Goal: Complete application form

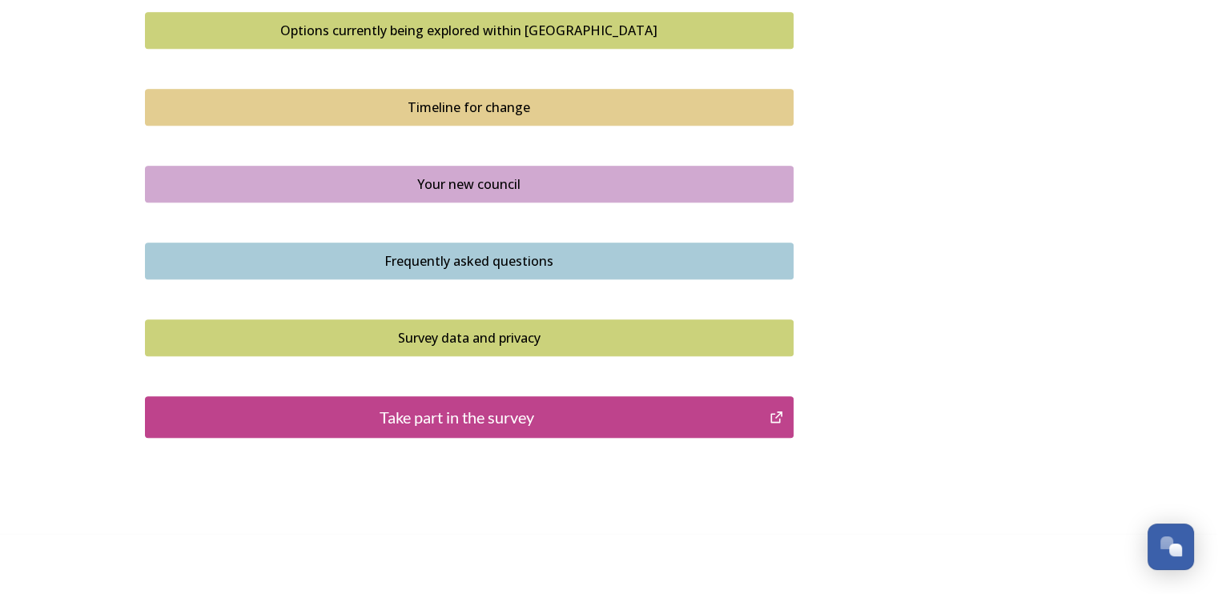
scroll to position [1126, 0]
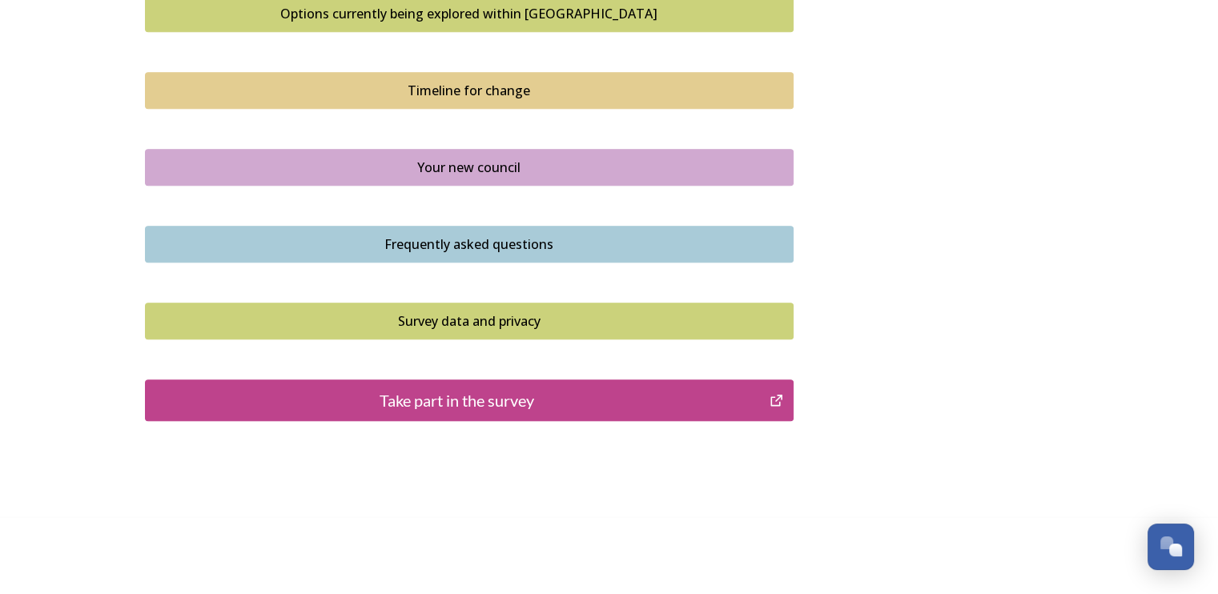
click at [520, 398] on div "Take part in the survey" at bounding box center [458, 400] width 608 height 24
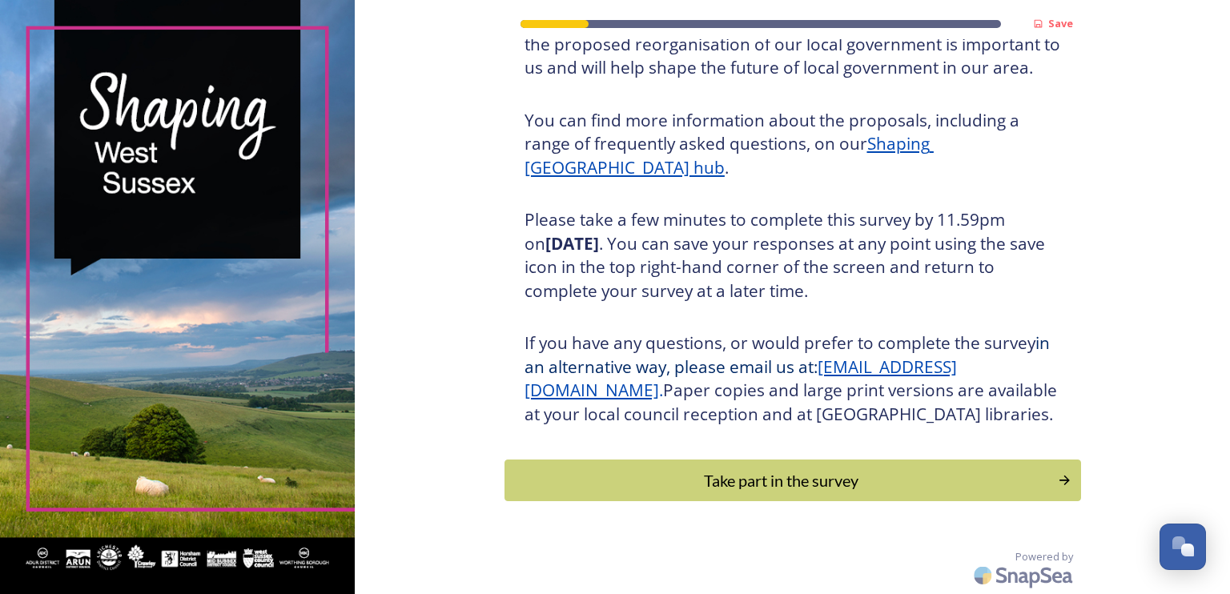
scroll to position [174, 0]
click at [825, 483] on div "Take part in the survey" at bounding box center [780, 480] width 541 height 24
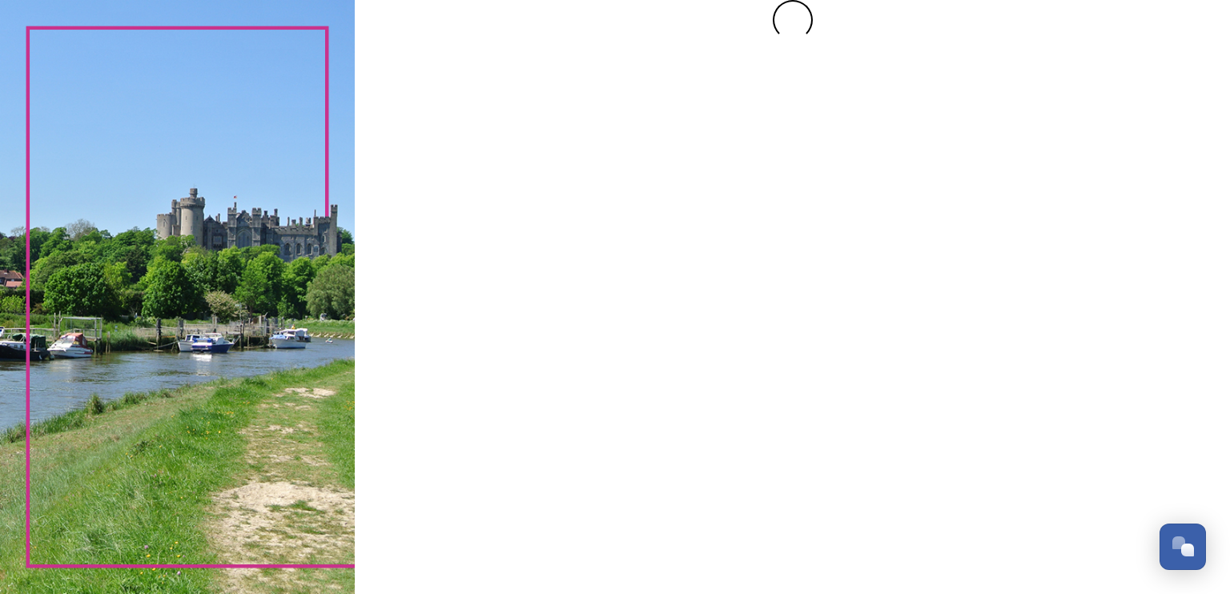
scroll to position [0, 0]
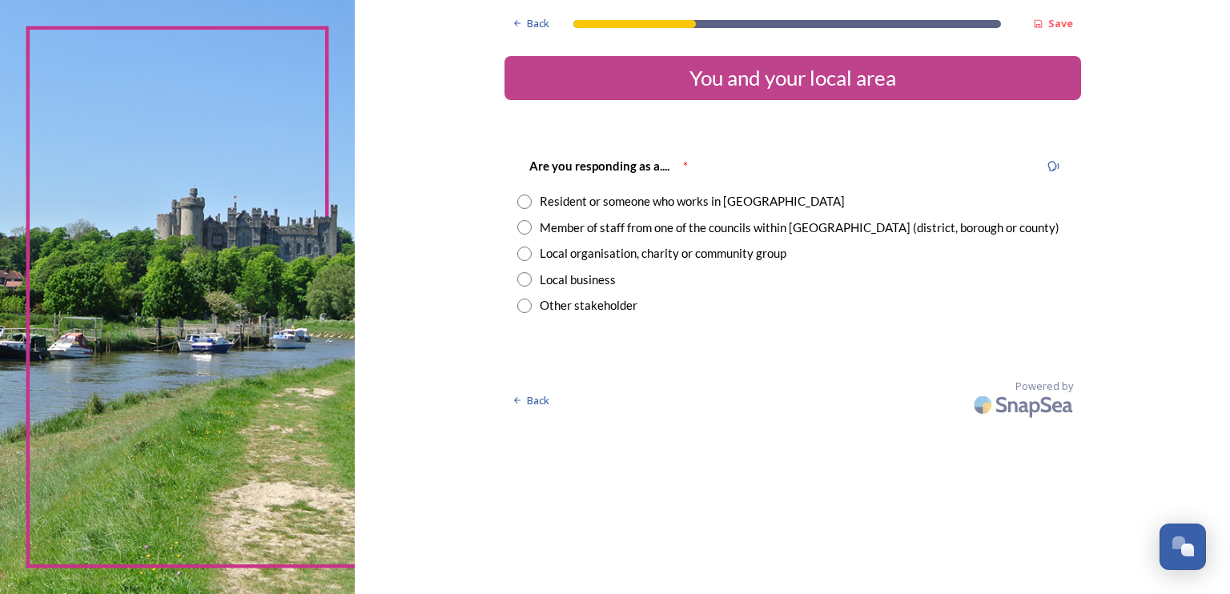
click at [524, 201] on input "radio" at bounding box center [524, 202] width 14 height 14
radio input "true"
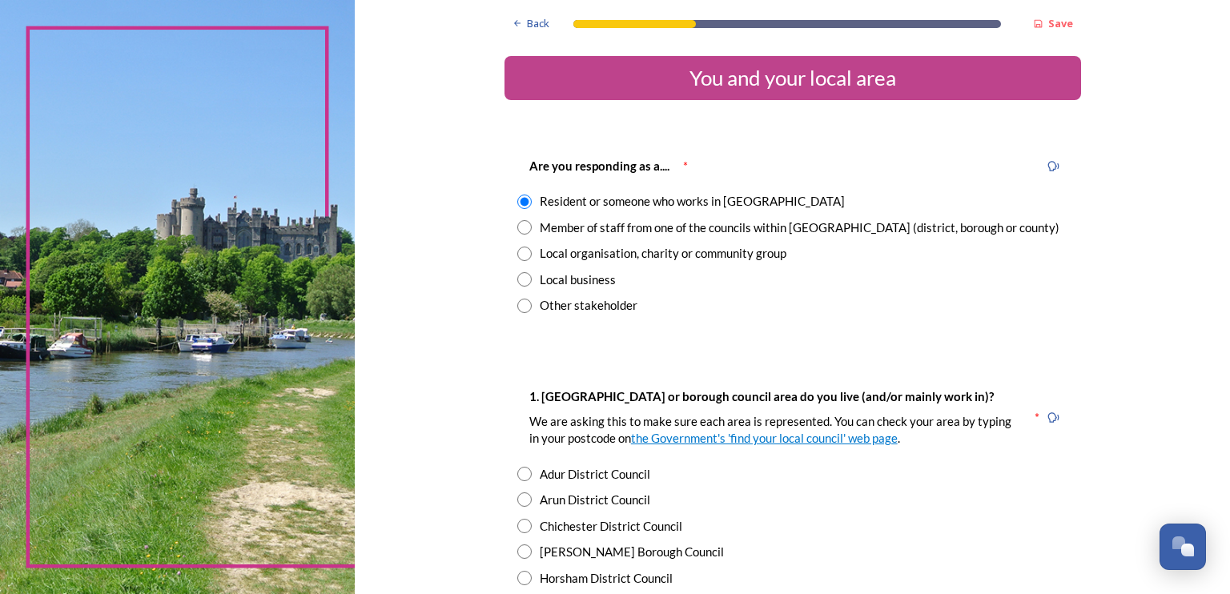
click at [521, 471] on input "radio" at bounding box center [524, 474] width 14 height 14
radio input "true"
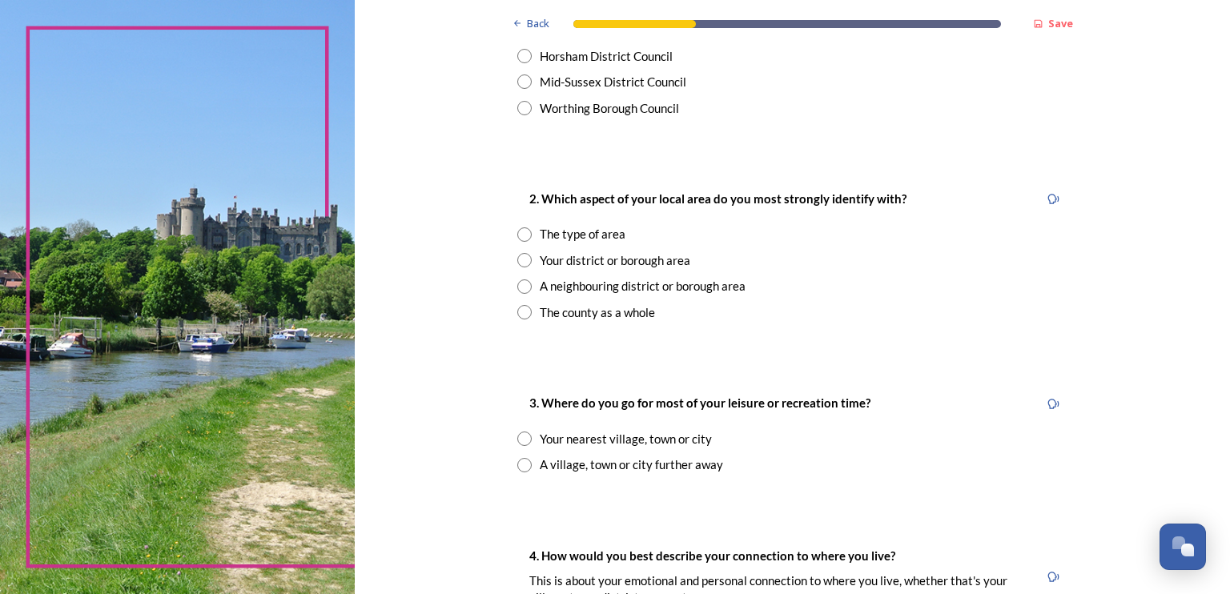
scroll to position [535, 0]
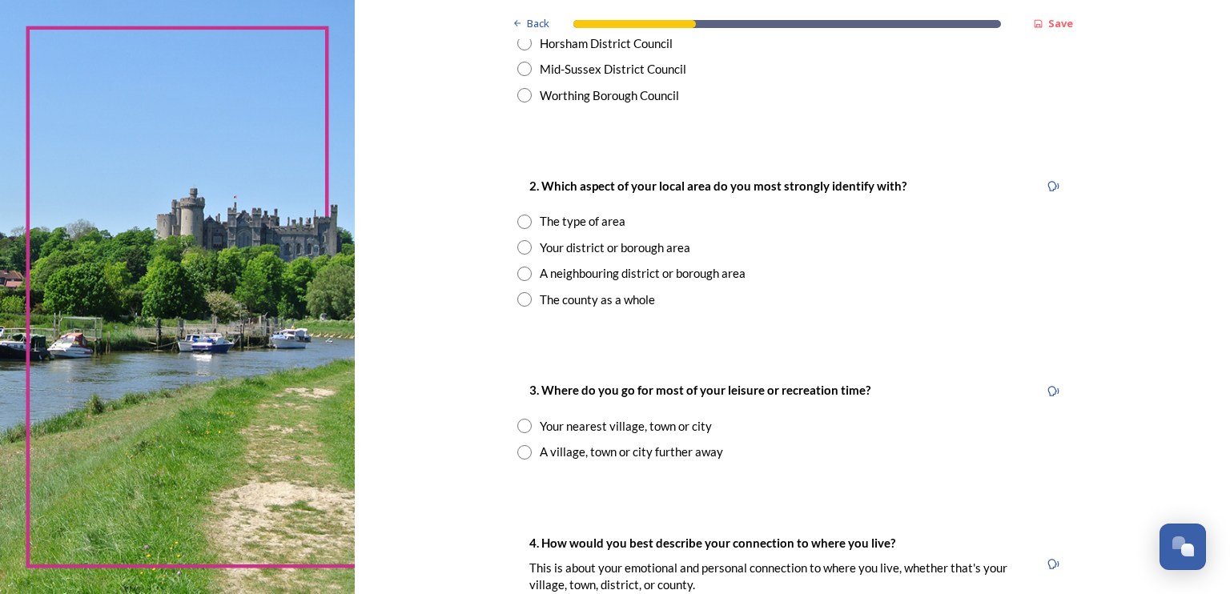
click at [519, 247] on input "radio" at bounding box center [524, 247] width 14 height 14
radio input "true"
click at [520, 426] on input "radio" at bounding box center [524, 426] width 14 height 14
radio input "true"
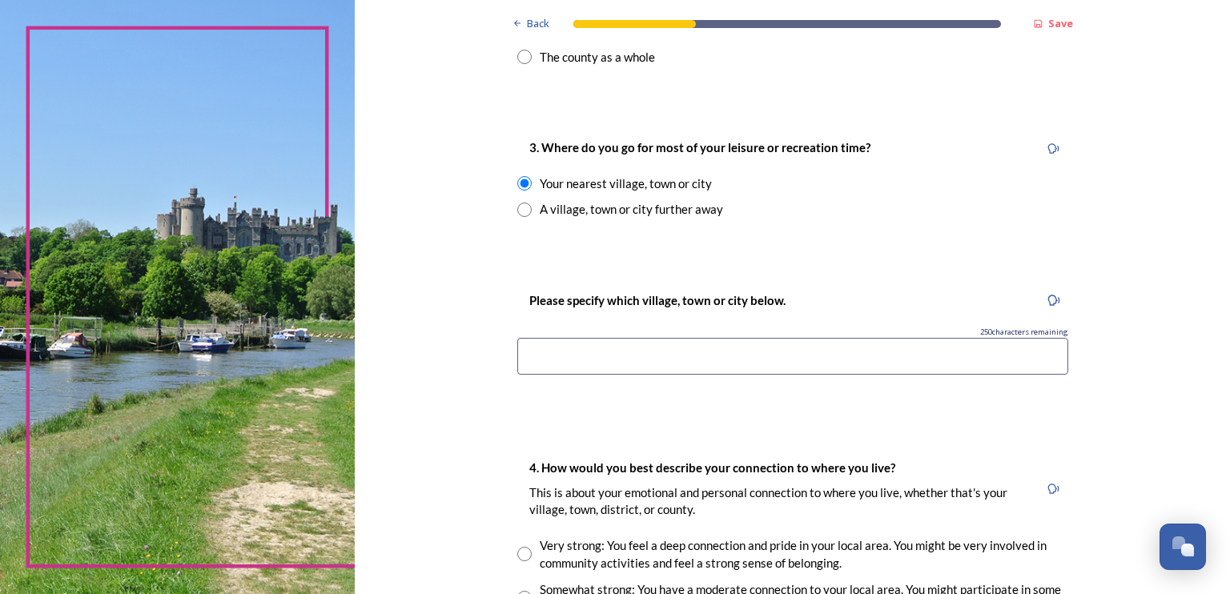
scroll to position [810, 0]
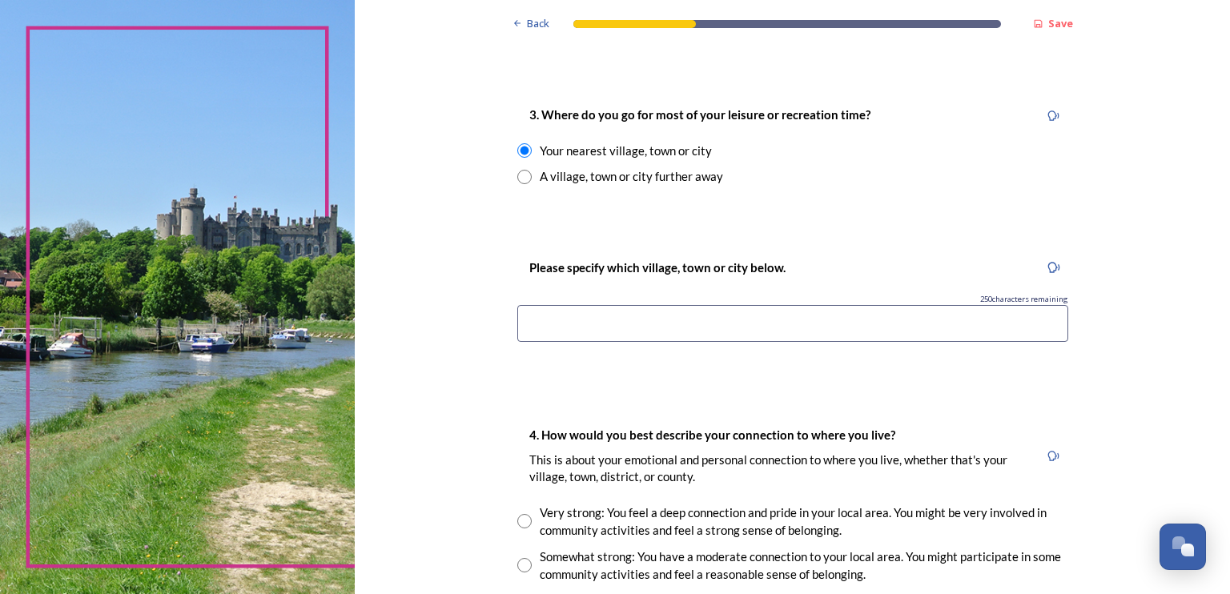
click at [523, 311] on input at bounding box center [792, 323] width 551 height 37
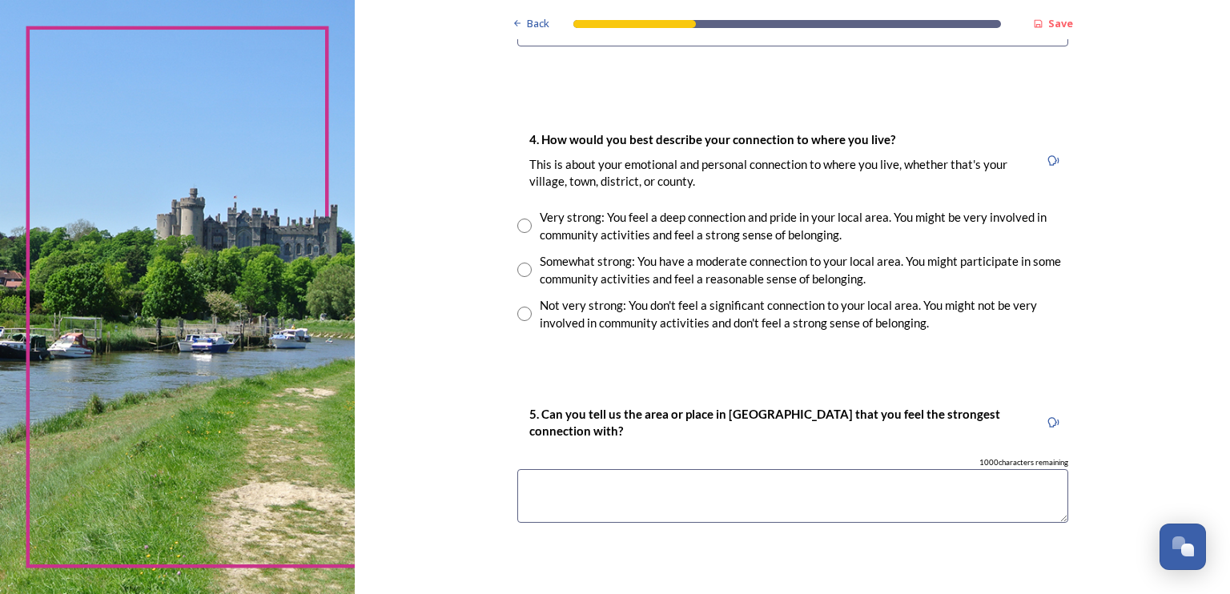
scroll to position [1094, 0]
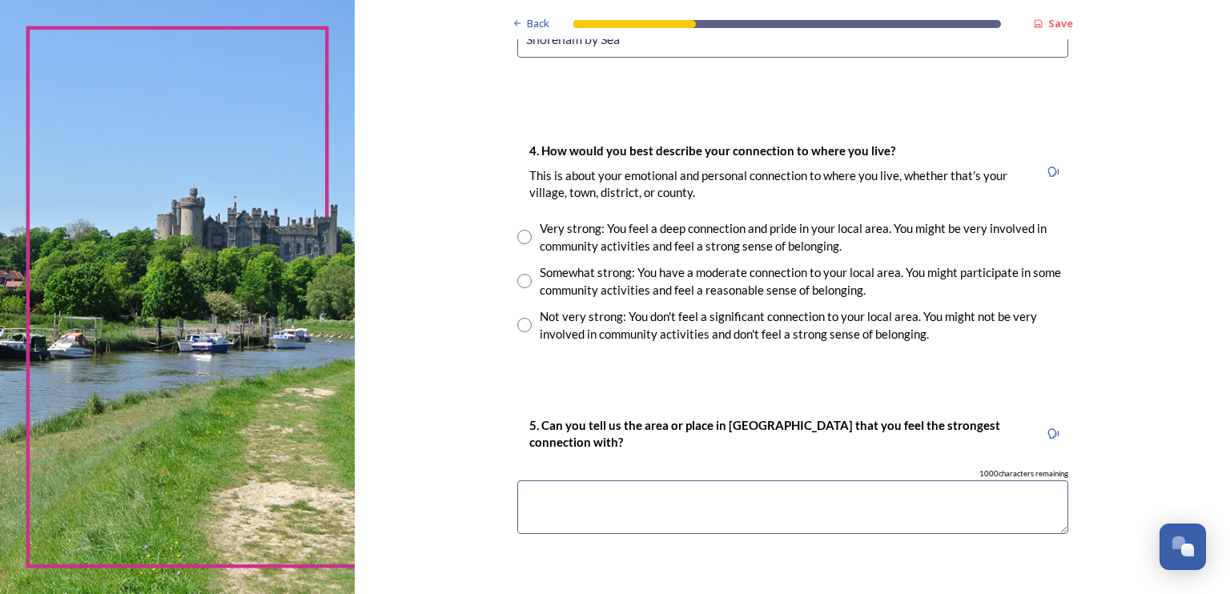
type input "Shoreham by Sea"
click at [519, 234] on input "radio" at bounding box center [524, 237] width 14 height 14
radio input "true"
click at [551, 486] on textarea at bounding box center [792, 507] width 551 height 54
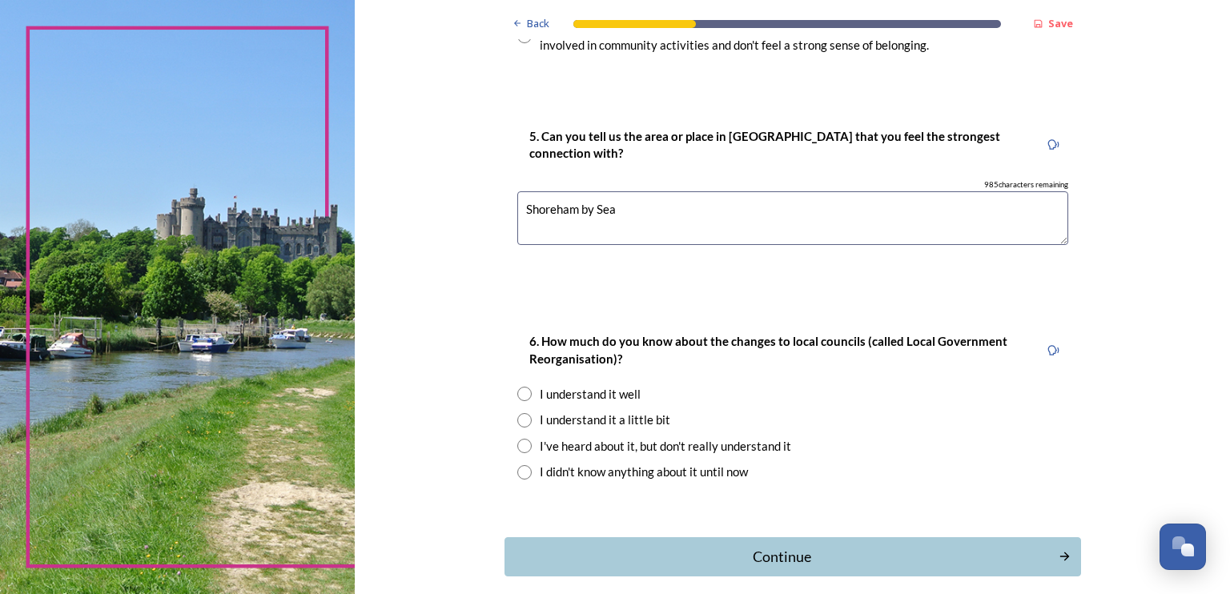
scroll to position [1457, 0]
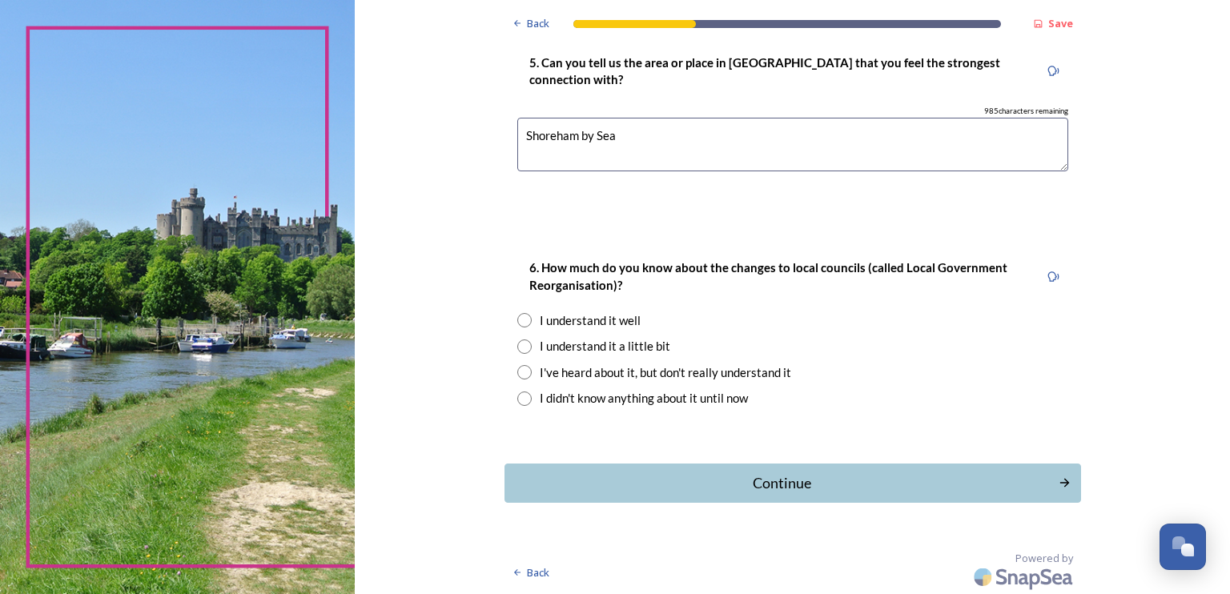
type textarea "Shoreham by Sea"
click at [517, 346] on input "radio" at bounding box center [524, 346] width 14 height 14
radio input "true"
click at [831, 489] on div "Continue" at bounding box center [781, 483] width 542 height 22
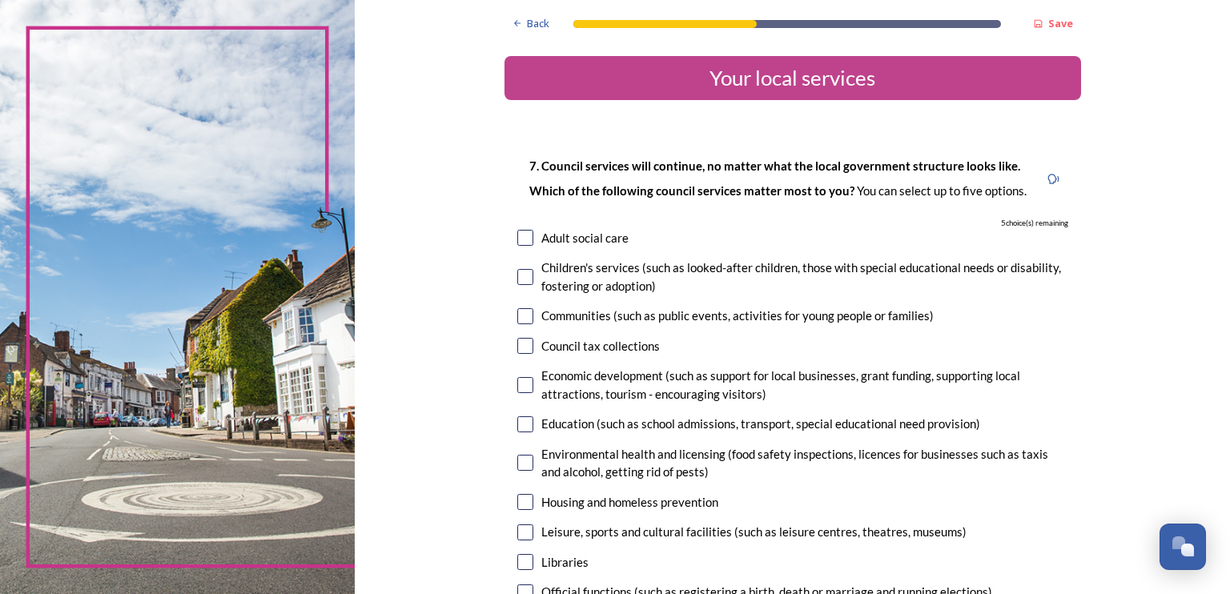
click at [522, 343] on input "checkbox" at bounding box center [525, 346] width 16 height 16
checkbox input "true"
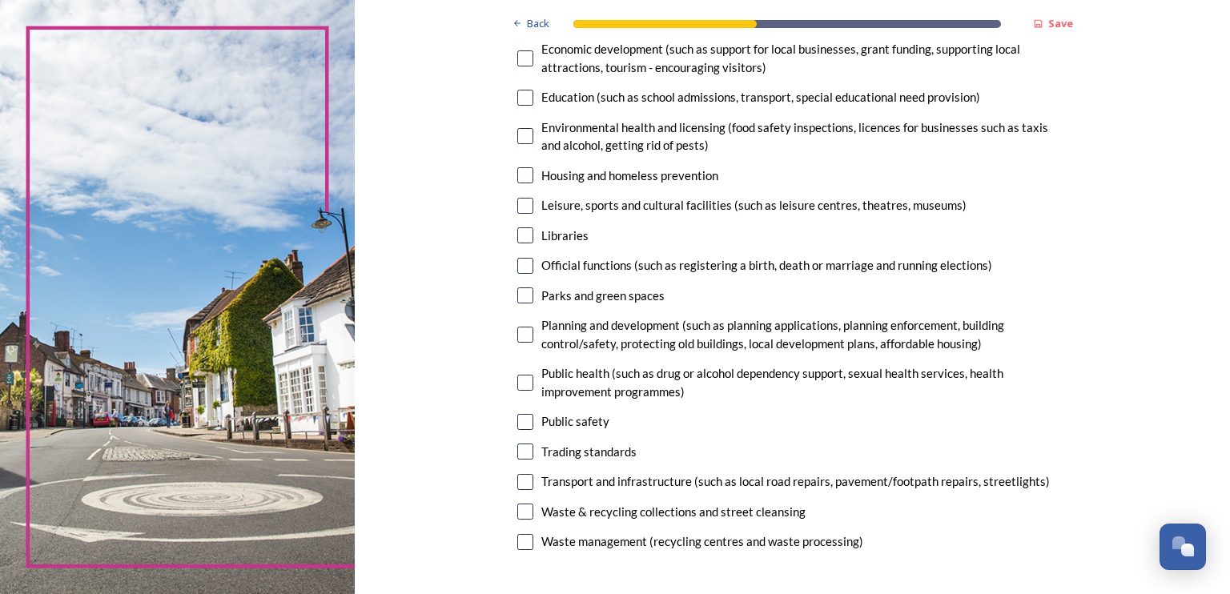
scroll to position [324, 0]
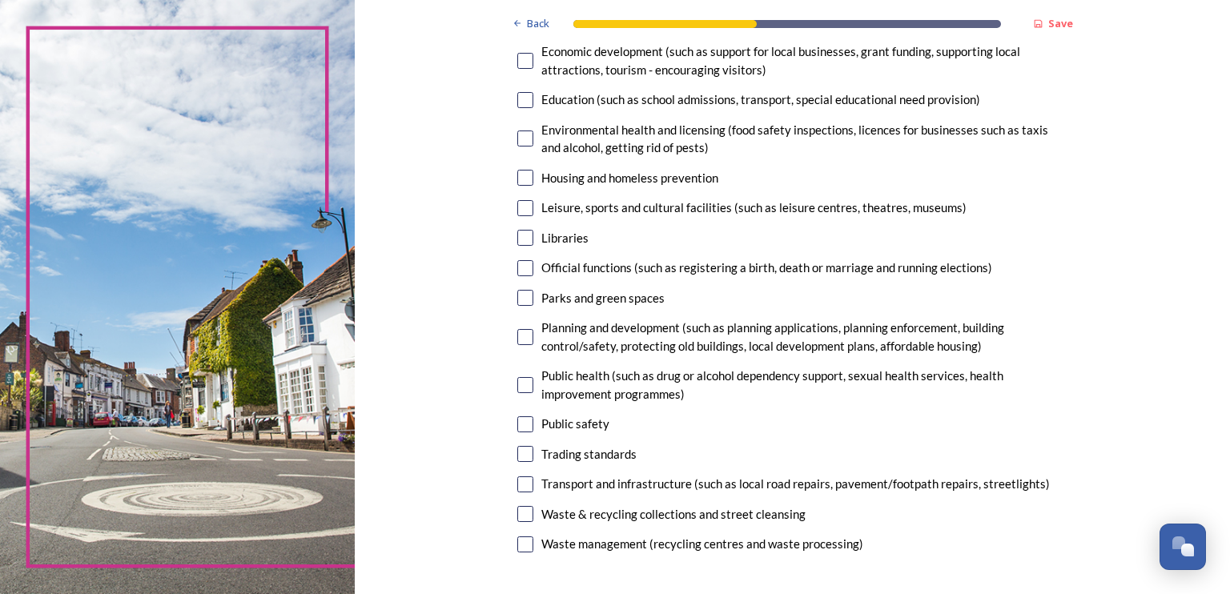
click at [517, 514] on input "checkbox" at bounding box center [525, 514] width 16 height 16
checkbox input "true"
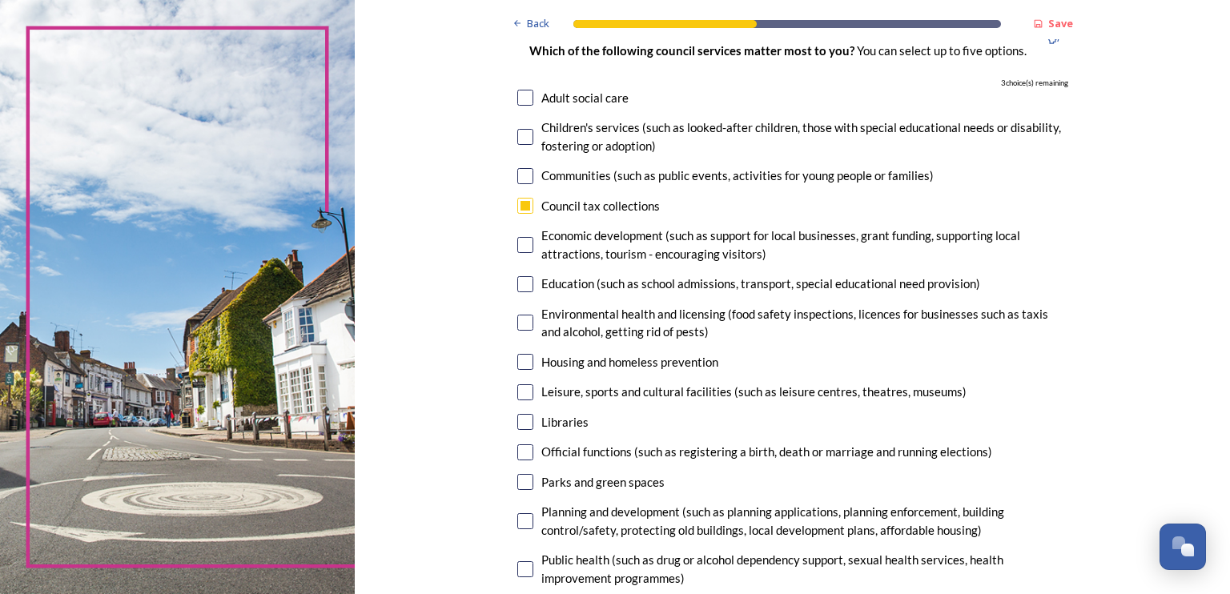
scroll to position [147, 0]
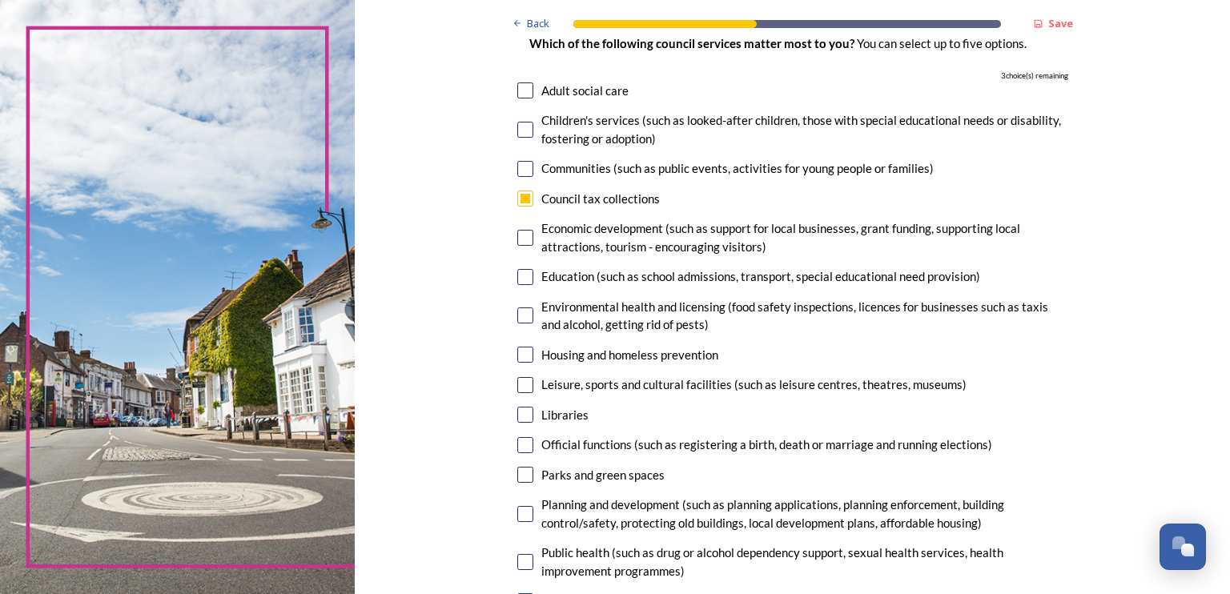
click at [517, 171] on input "checkbox" at bounding box center [525, 169] width 16 height 16
checkbox input "true"
click at [520, 357] on input "checkbox" at bounding box center [525, 355] width 16 height 16
checkbox input "true"
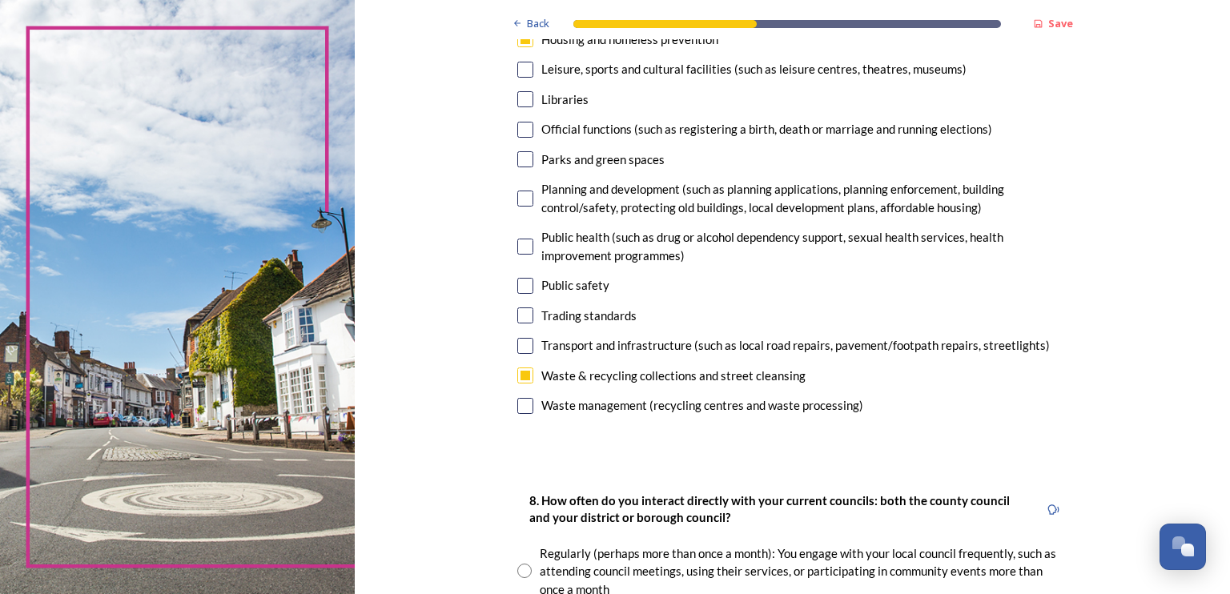
scroll to position [460, 0]
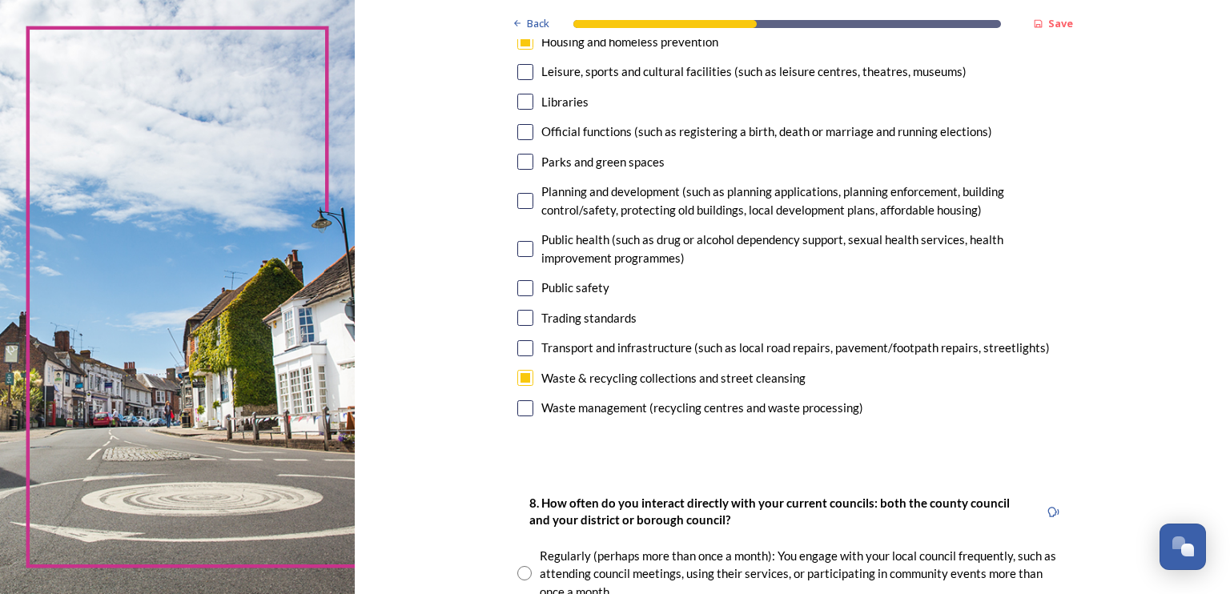
click at [519, 204] on input "checkbox" at bounding box center [525, 201] width 16 height 16
checkbox input "true"
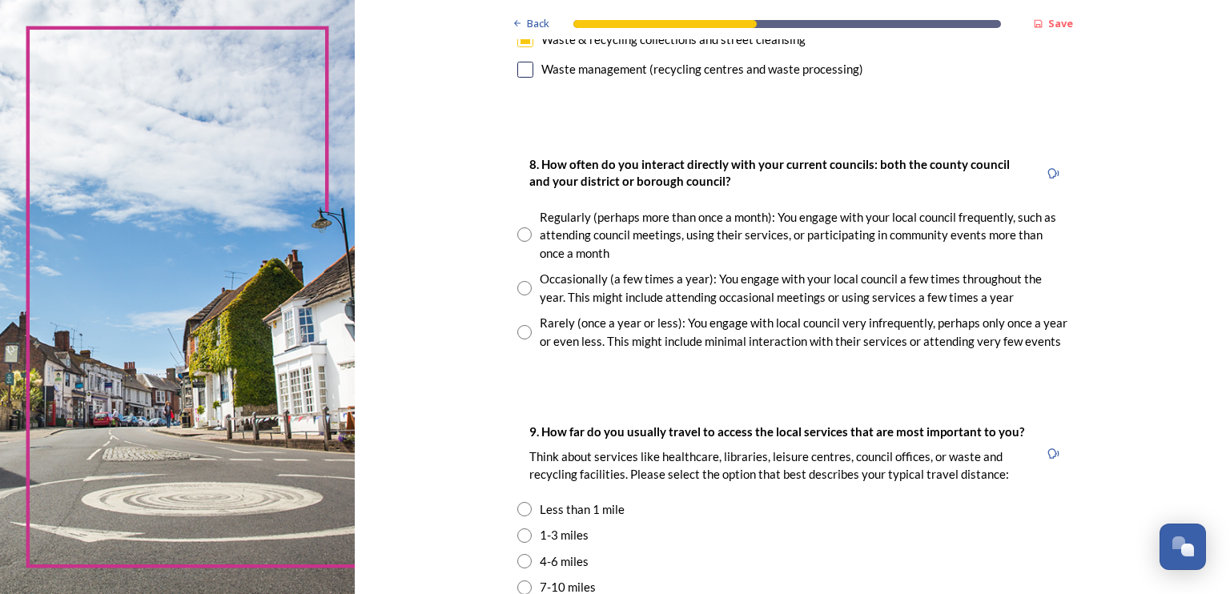
scroll to position [805, 0]
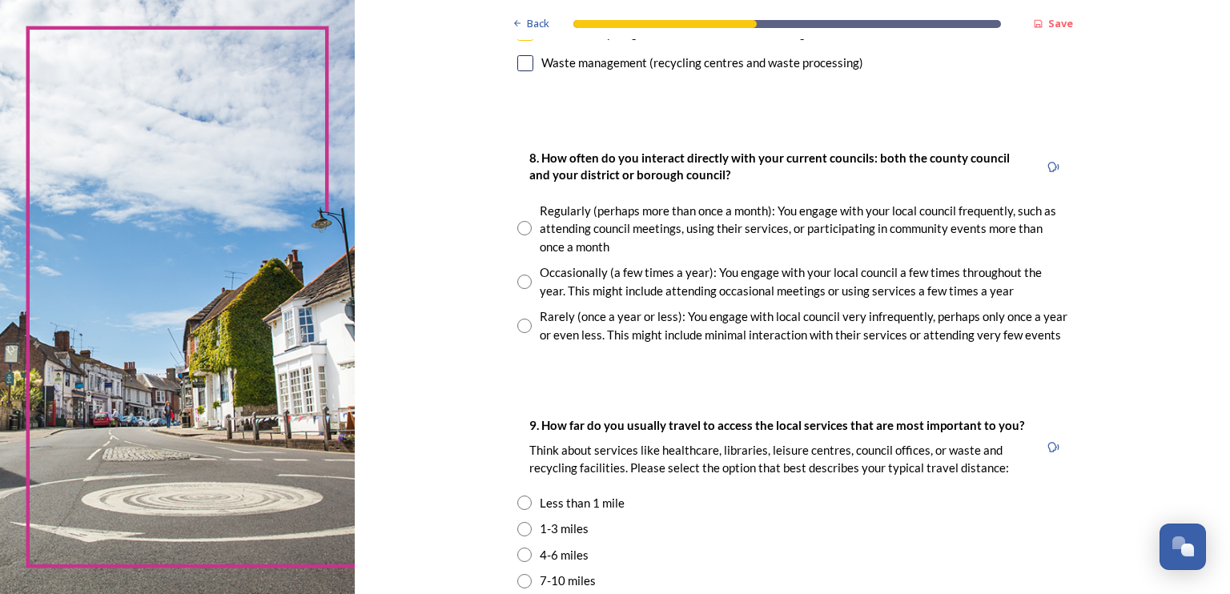
click at [519, 281] on input "radio" at bounding box center [524, 282] width 14 height 14
radio input "true"
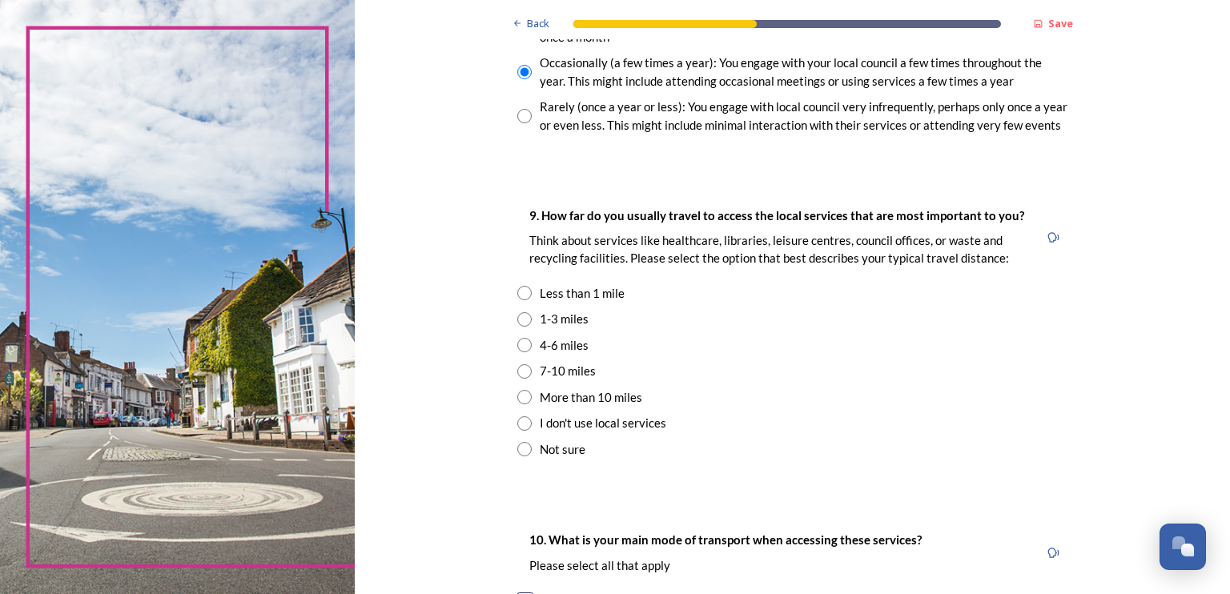
scroll to position [1086, 0]
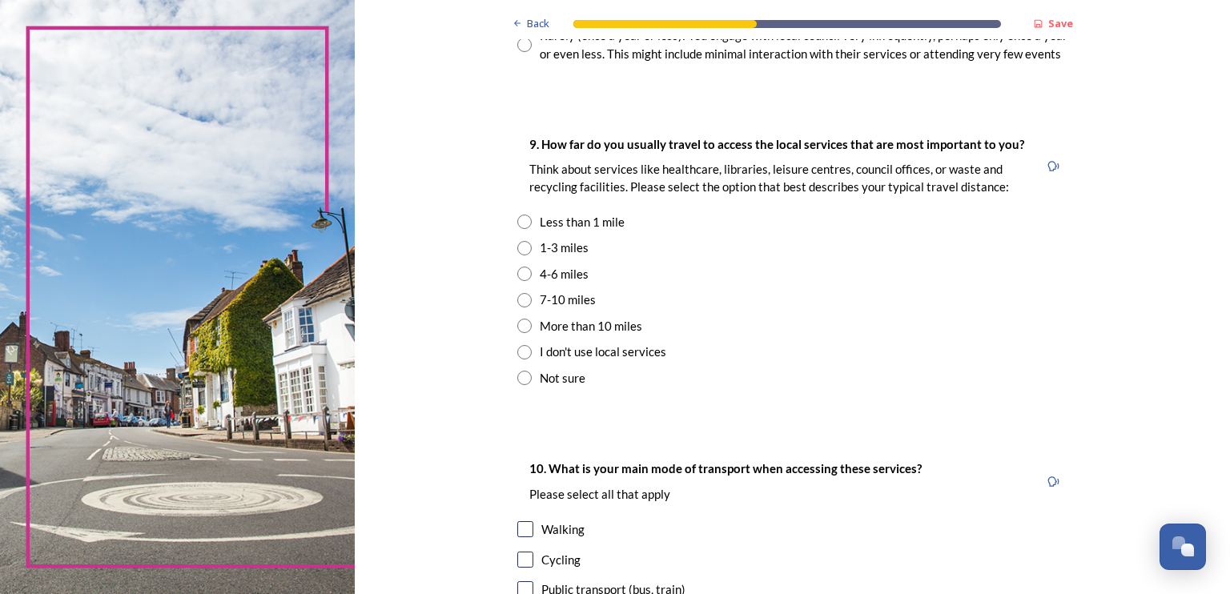
click at [517, 221] on input "radio" at bounding box center [524, 222] width 14 height 14
radio input "true"
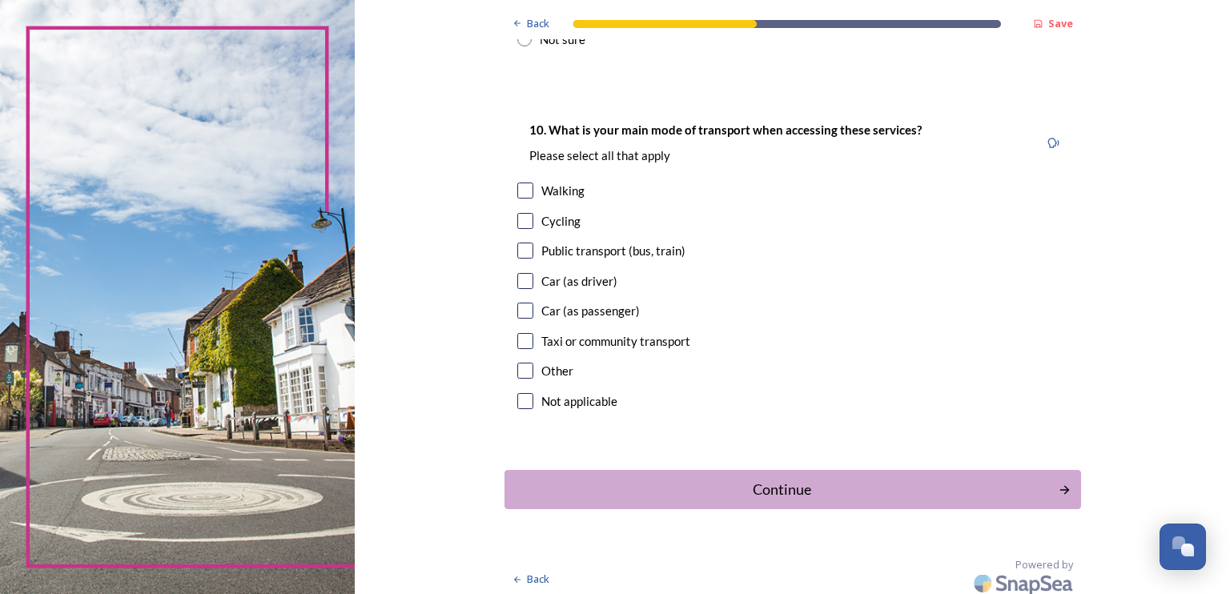
scroll to position [1421, 0]
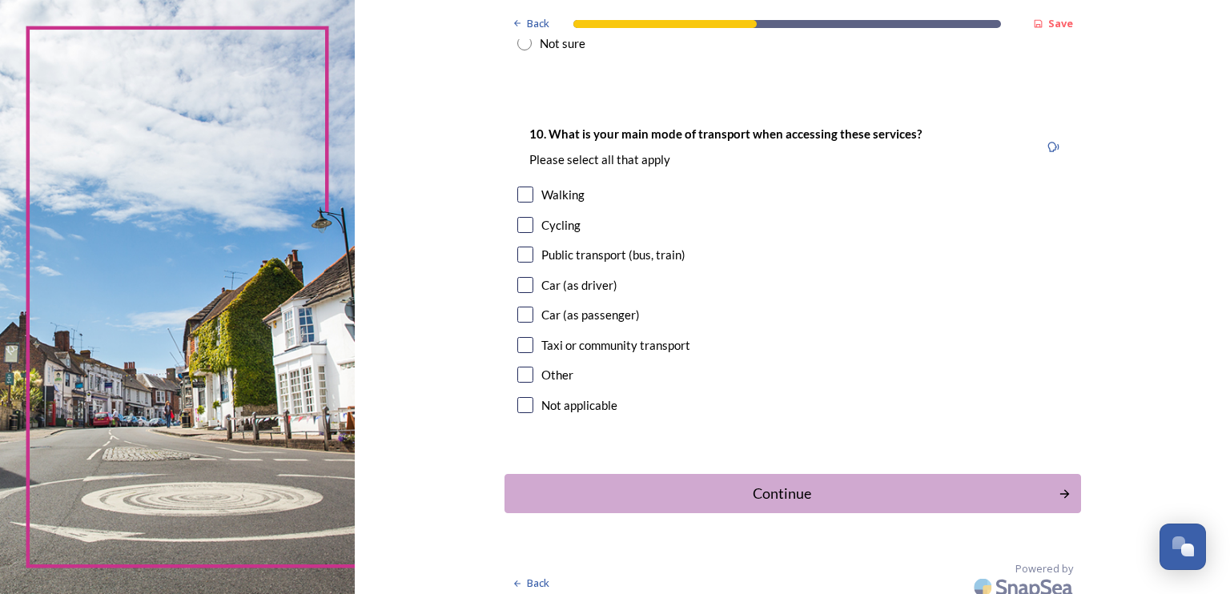
click at [517, 249] on input "checkbox" at bounding box center [525, 255] width 16 height 16
checkbox input "true"
click at [520, 283] on input "checkbox" at bounding box center [525, 285] width 16 height 16
checkbox input "true"
click at [859, 491] on div "Continue" at bounding box center [781, 494] width 542 height 22
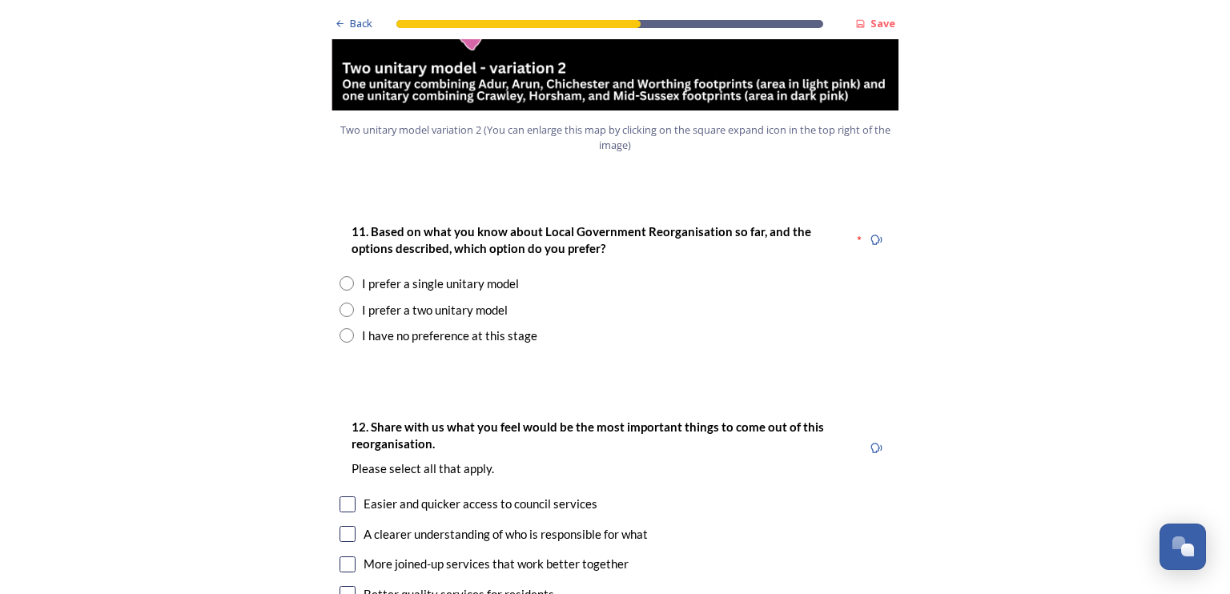
scroll to position [2063, 0]
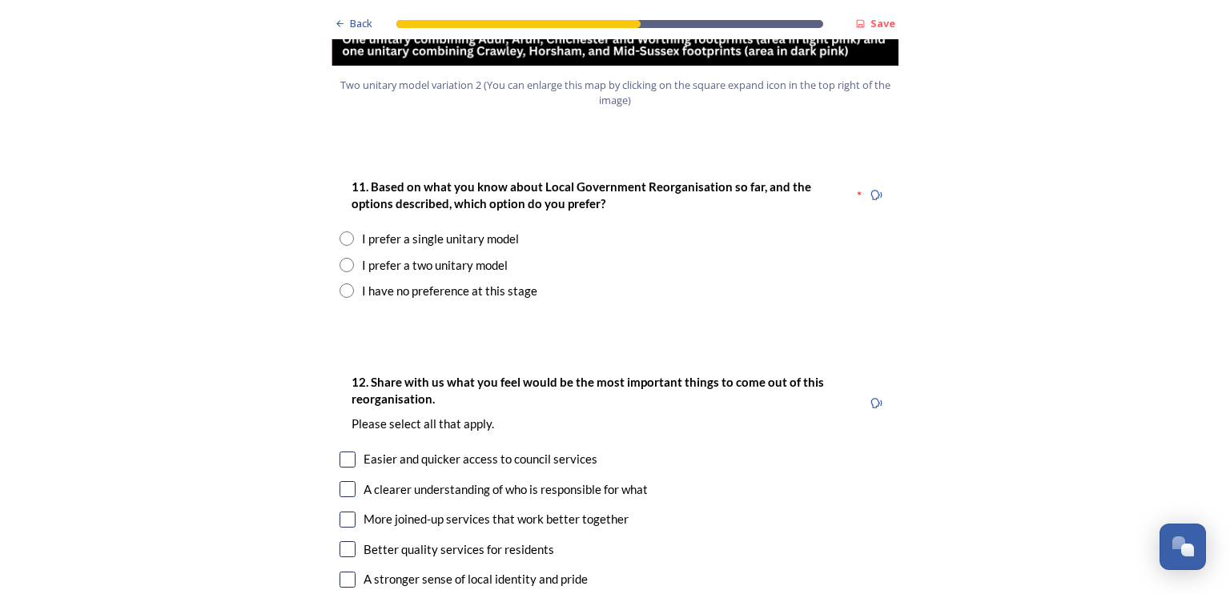
click at [343, 258] on input "radio" at bounding box center [346, 265] width 14 height 14
radio input "true"
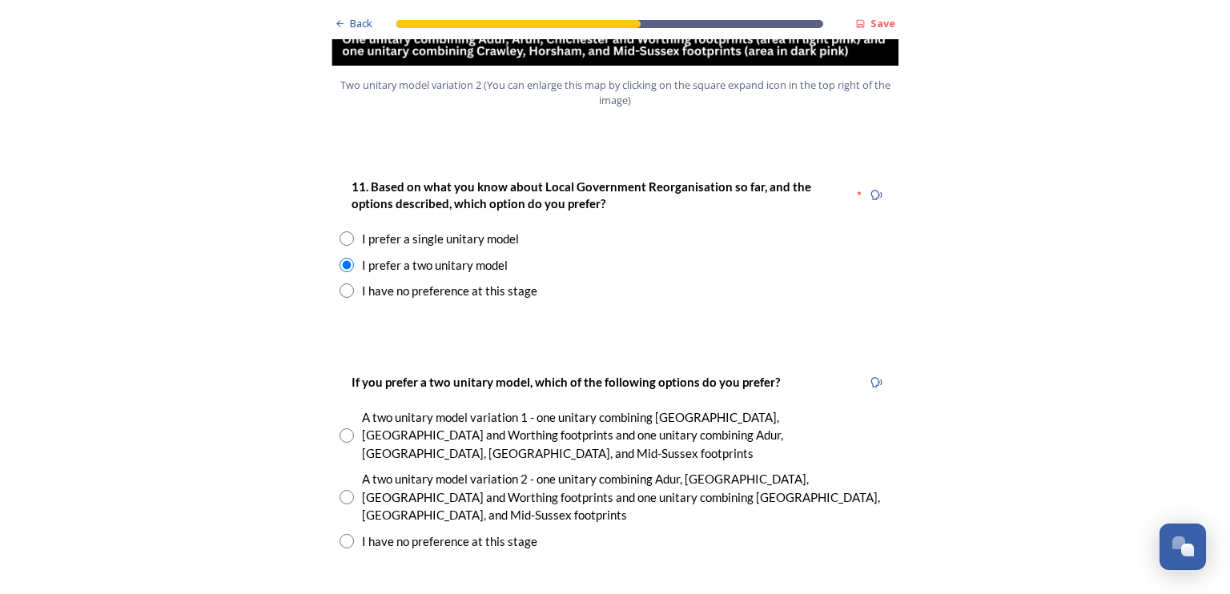
click at [339, 490] on input "radio" at bounding box center [346, 497] width 14 height 14
radio input "true"
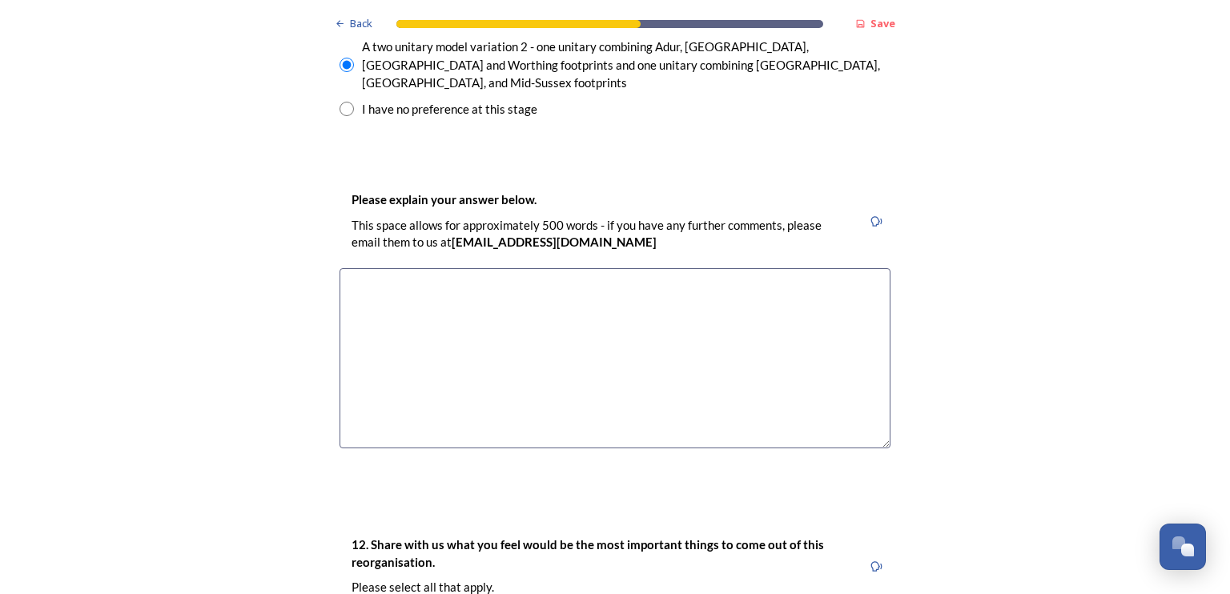
scroll to position [2508, 0]
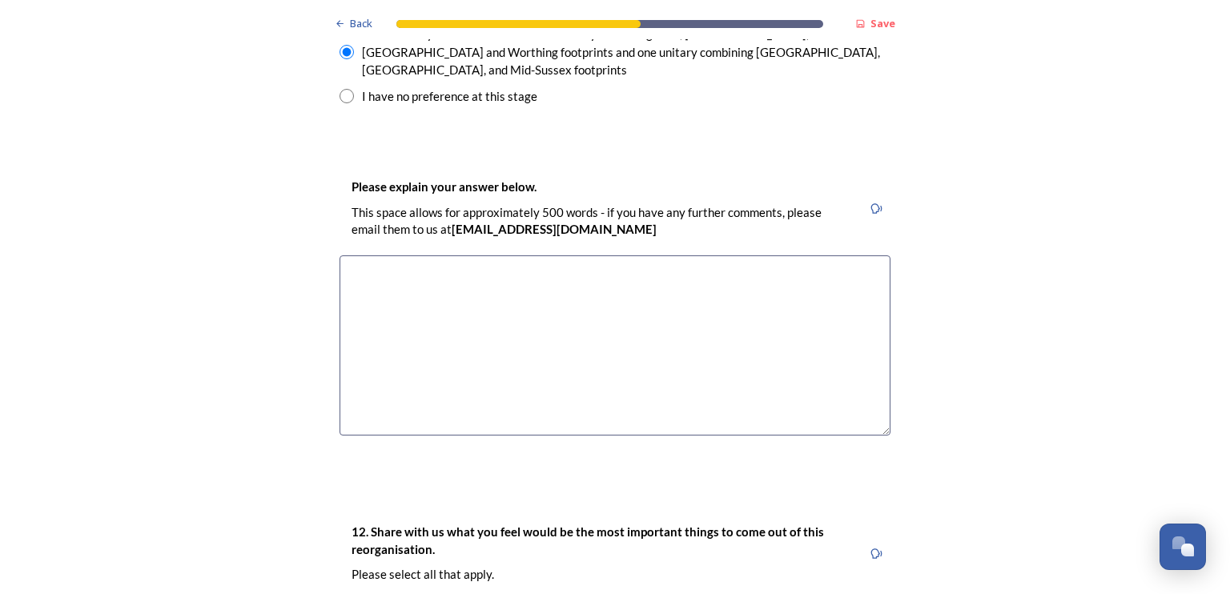
click at [348, 255] on textarea at bounding box center [614, 345] width 551 height 180
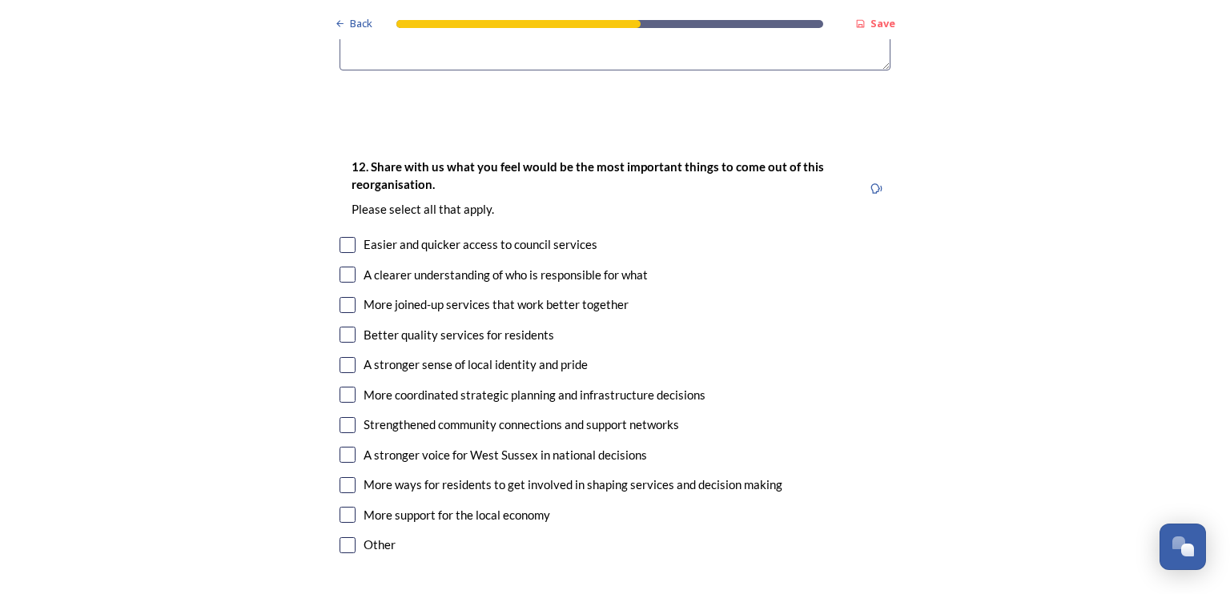
scroll to position [2868, 0]
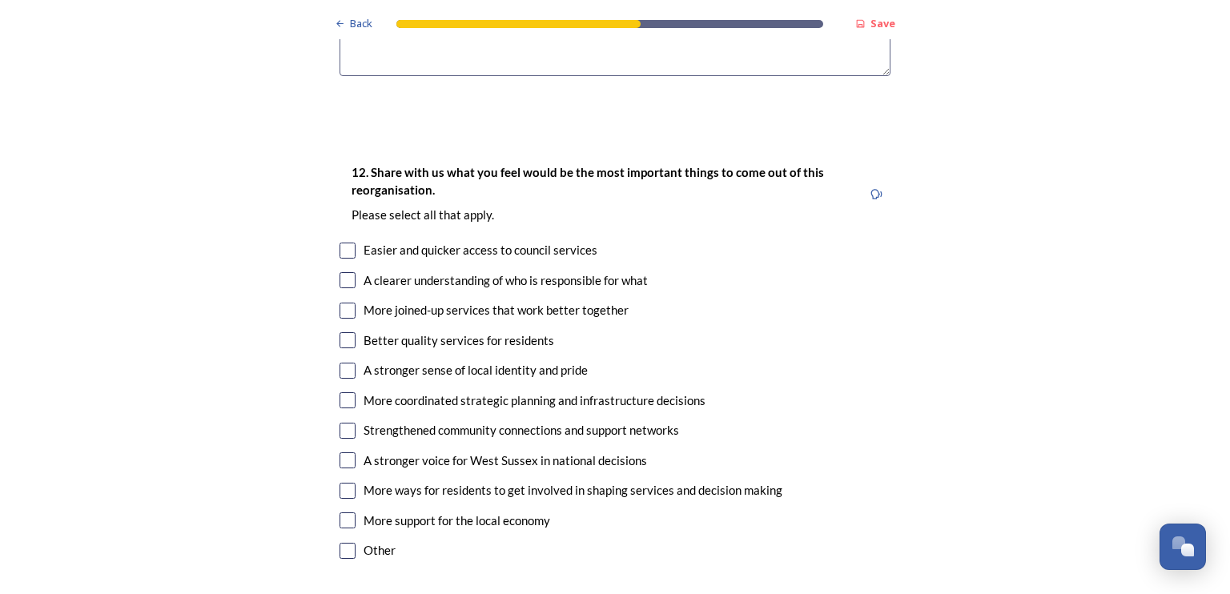
type textarea "Things are perfectly satisfactory as they are. Why change for change sake?"
click at [344, 543] on input "checkbox" at bounding box center [347, 551] width 16 height 16
checkbox input "true"
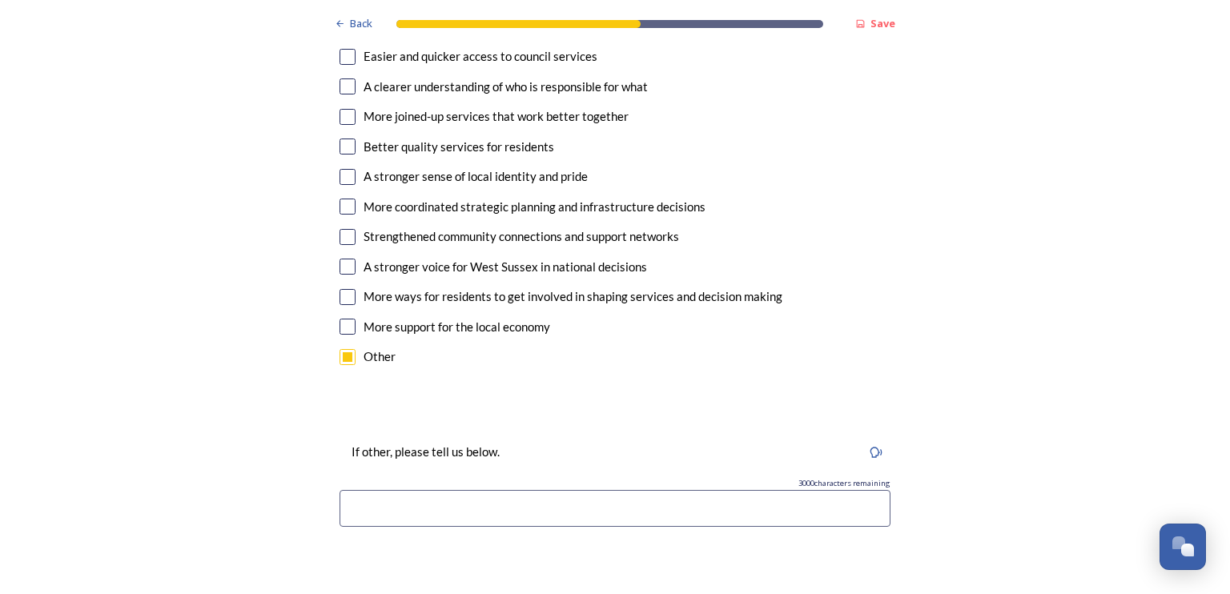
scroll to position [3107, 0]
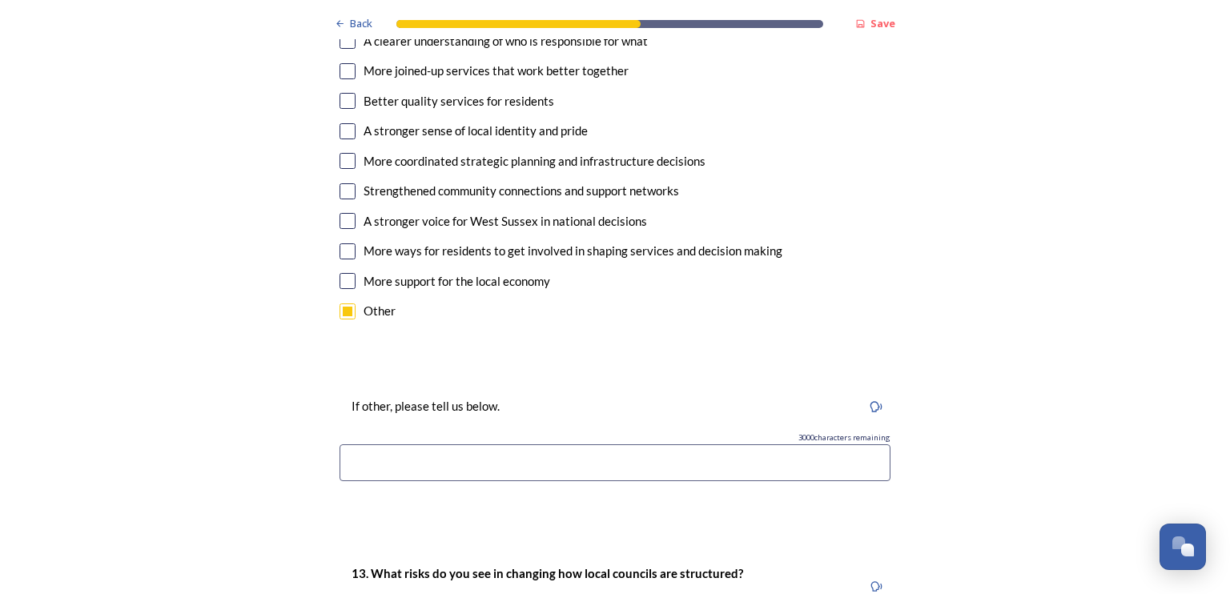
click at [375, 444] on input at bounding box center [614, 462] width 551 height 37
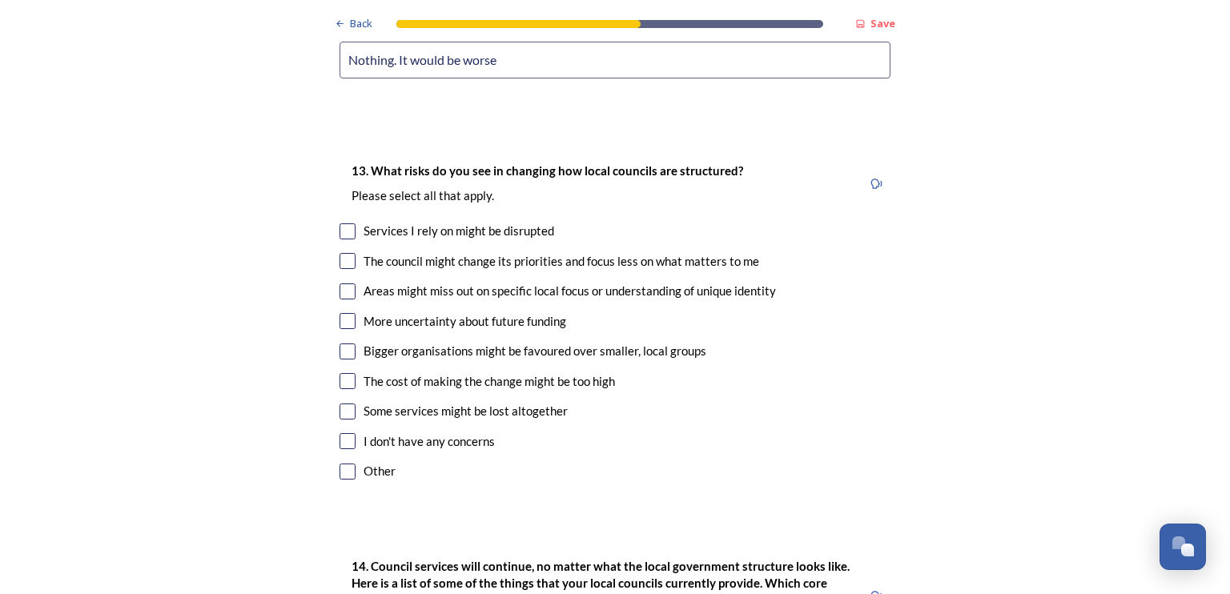
scroll to position [3504, 0]
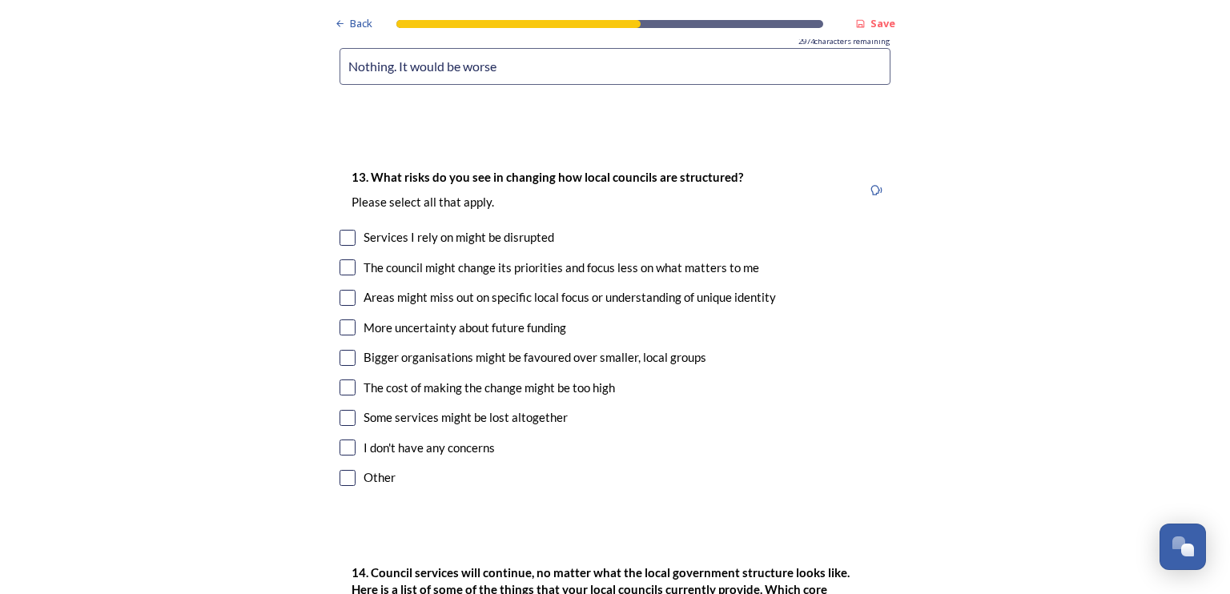
type input "Nothing. It would be worse"
click at [342, 230] on input "checkbox" at bounding box center [347, 238] width 16 height 16
checkbox input "true"
click at [343, 259] on input "checkbox" at bounding box center [347, 267] width 16 height 16
checkbox input "true"
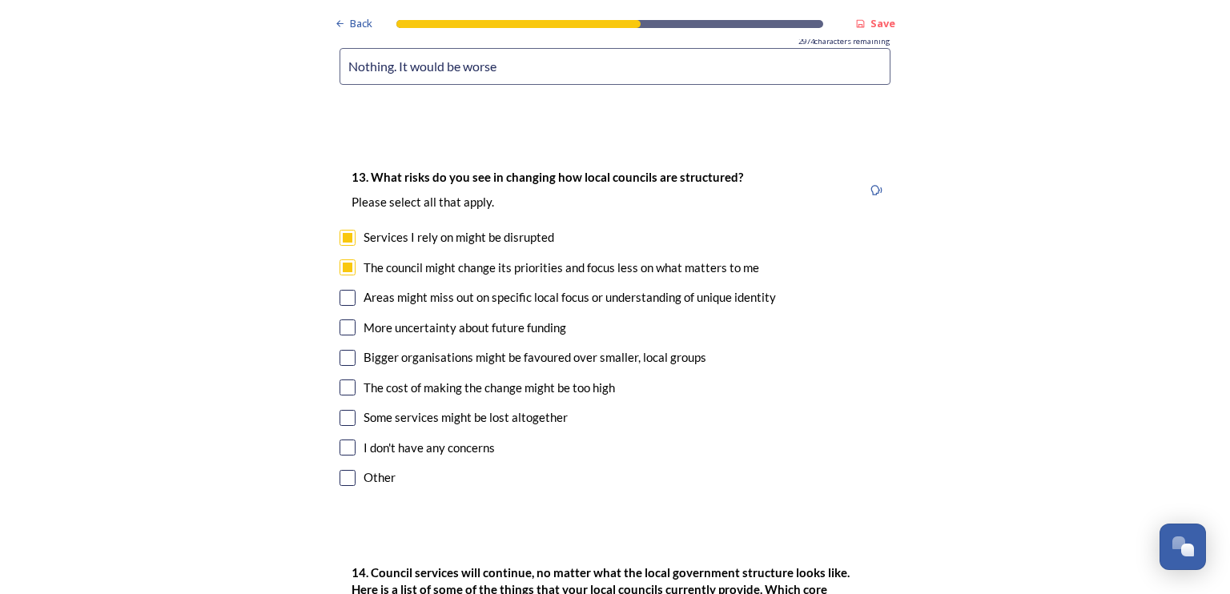
click at [346, 290] on input "checkbox" at bounding box center [347, 298] width 16 height 16
checkbox input "true"
click at [346, 319] on input "checkbox" at bounding box center [347, 327] width 16 height 16
checkbox input "true"
click at [346, 350] on input "checkbox" at bounding box center [347, 358] width 16 height 16
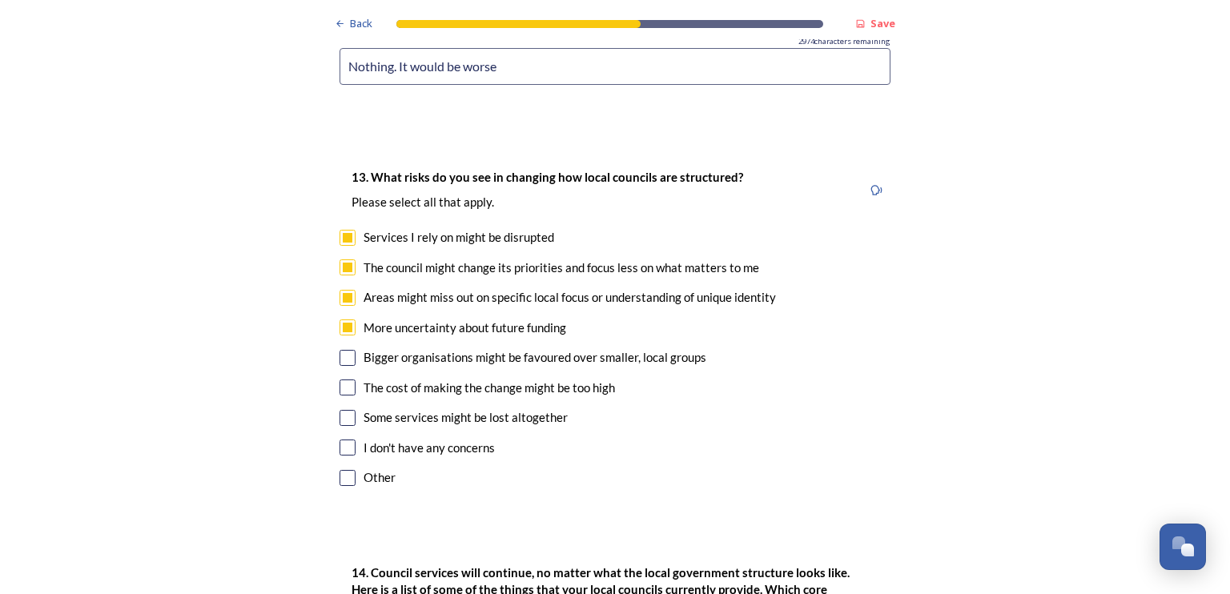
checkbox input "true"
click at [342, 379] on input "checkbox" at bounding box center [347, 387] width 16 height 16
checkbox input "true"
click at [345, 410] on input "checkbox" at bounding box center [347, 418] width 16 height 16
checkbox input "true"
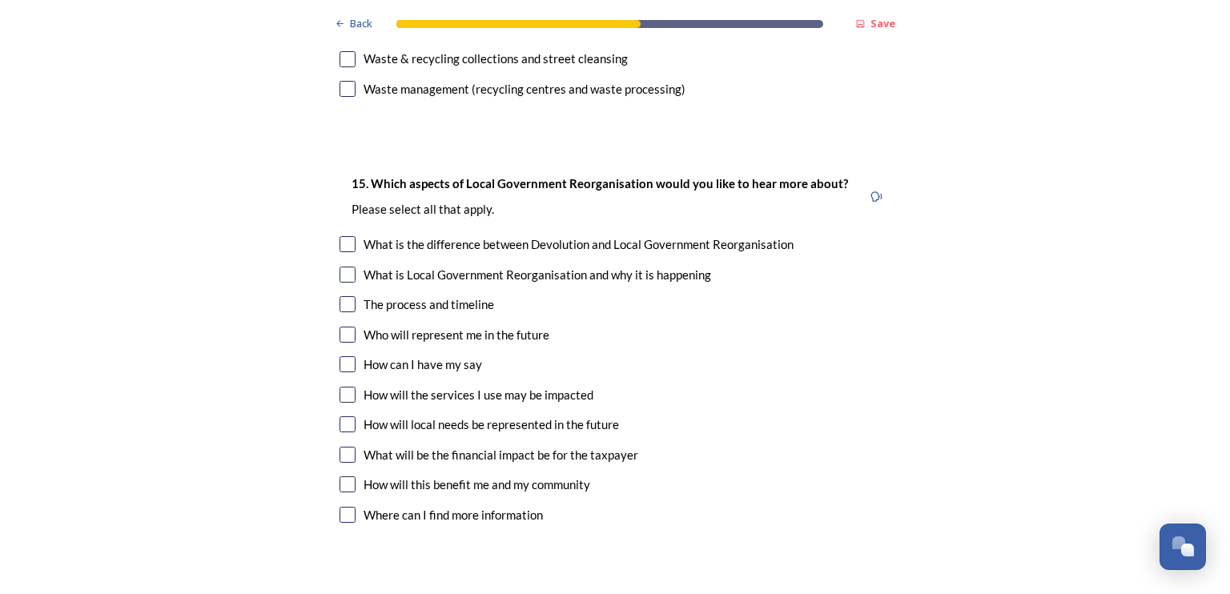
scroll to position [4730, 0]
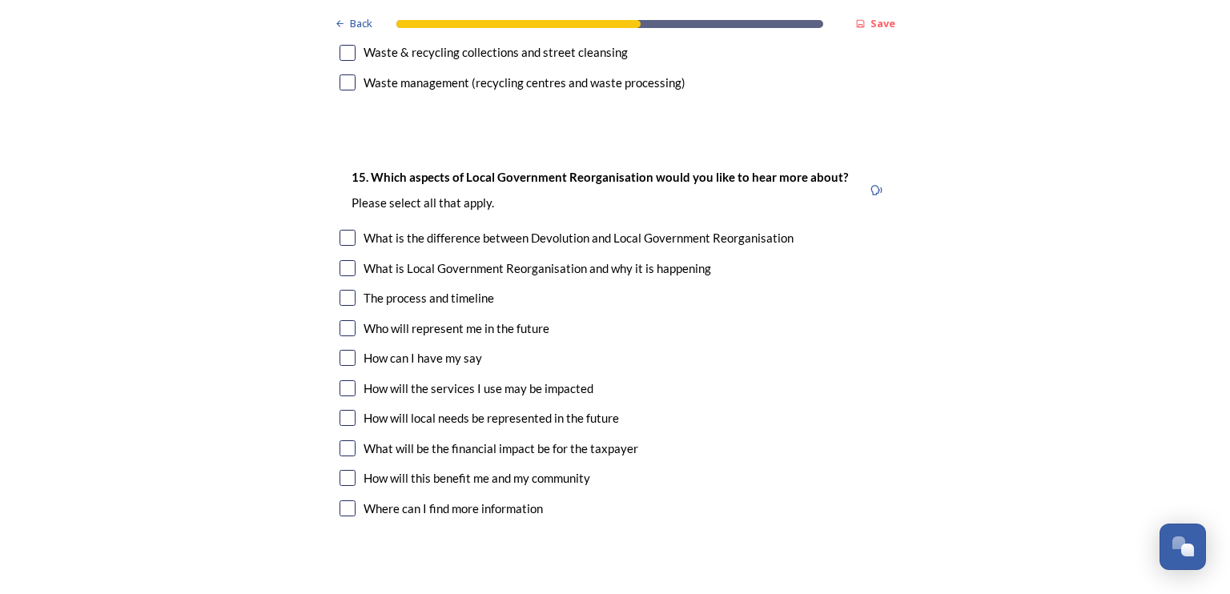
click at [342, 500] on input "checkbox" at bounding box center [347, 508] width 16 height 16
checkbox input "true"
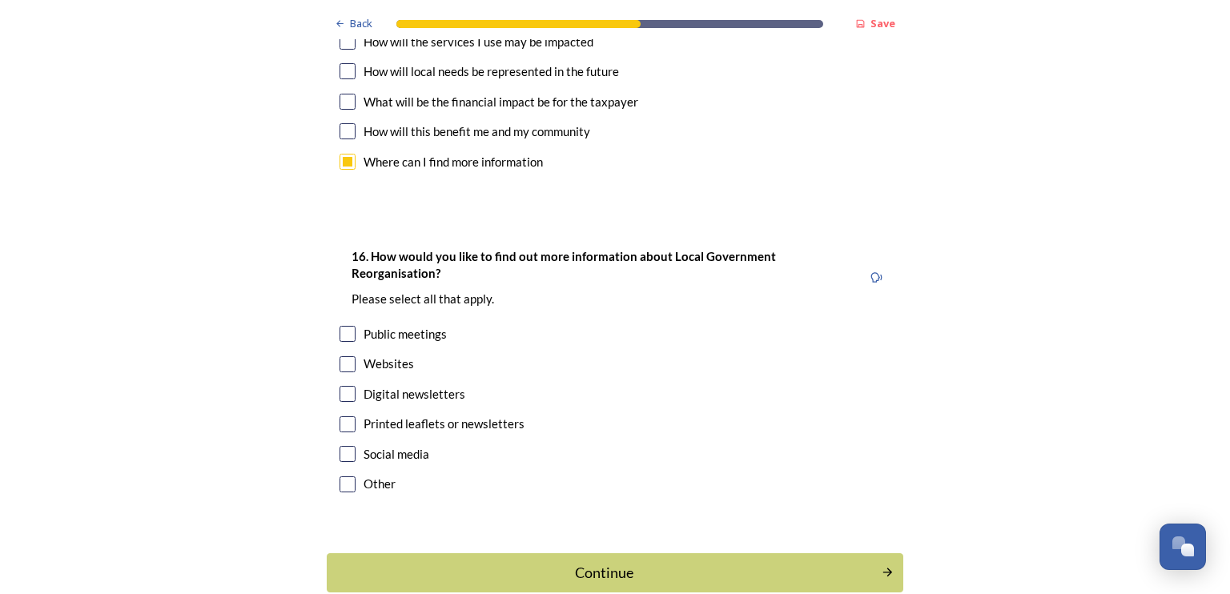
scroll to position [5058, 0]
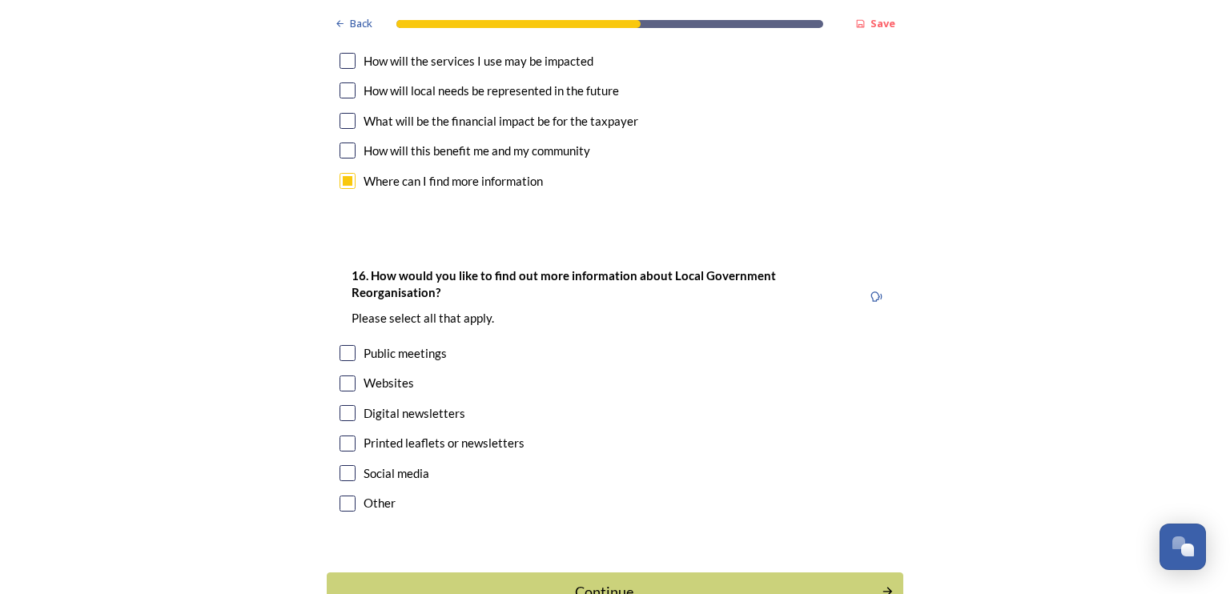
click at [349, 374] on div "Websites" at bounding box center [614, 383] width 551 height 18
checkbox input "true"
click at [343, 405] on input "checkbox" at bounding box center [347, 413] width 16 height 16
checkbox input "true"
click at [341, 436] on input "checkbox" at bounding box center [347, 444] width 16 height 16
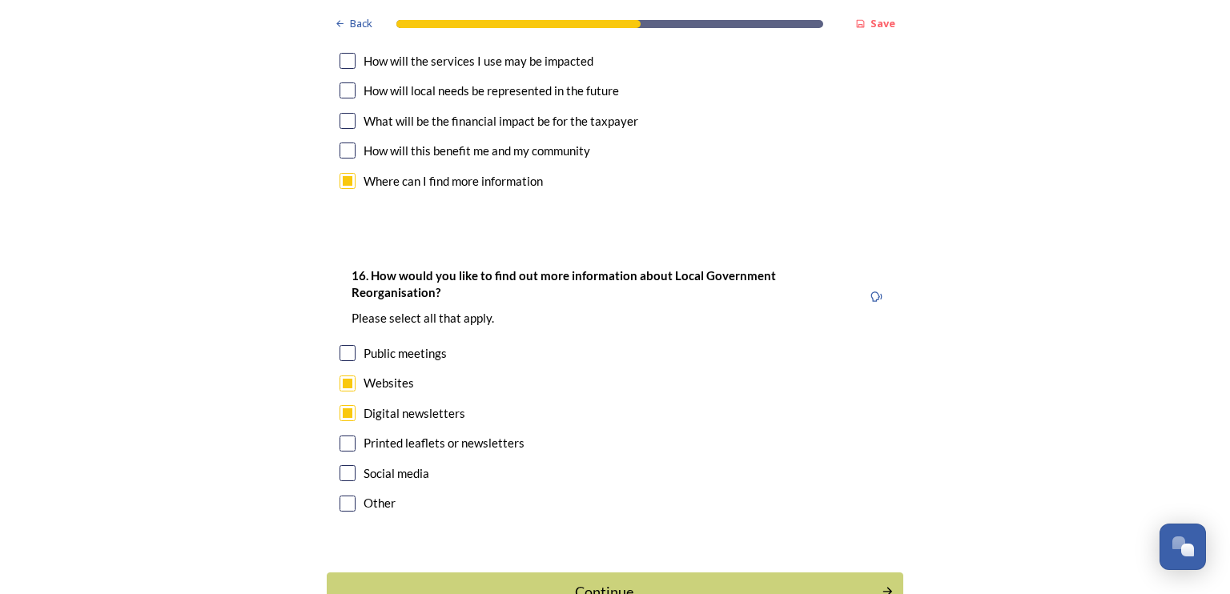
checkbox input "true"
click at [640, 581] on div "Continue" at bounding box center [604, 592] width 542 height 22
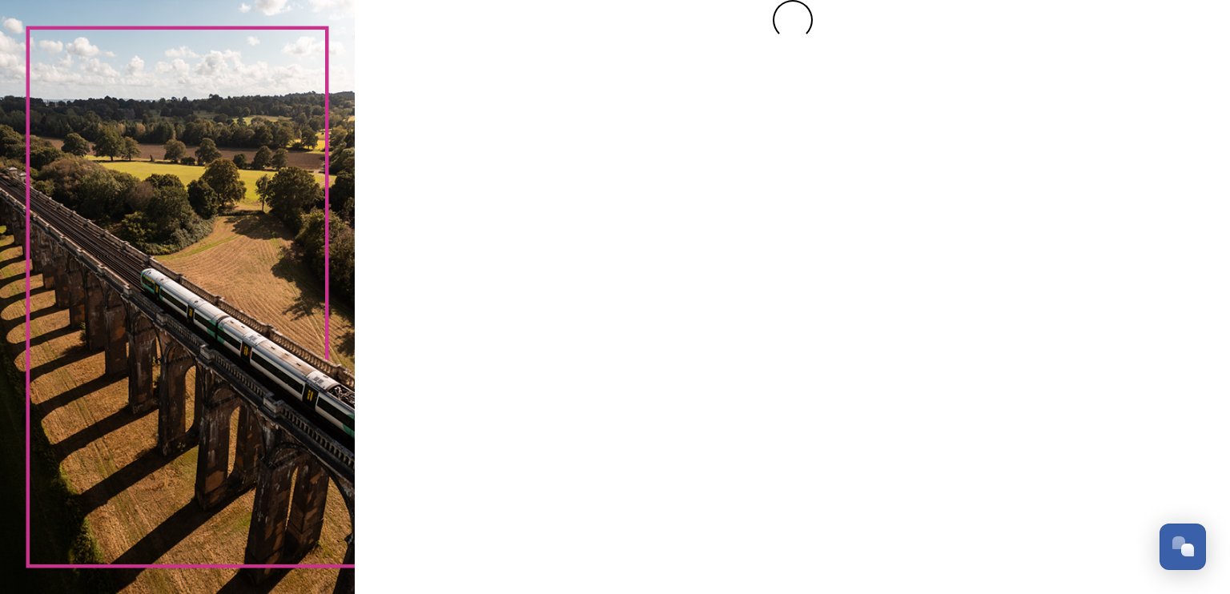
scroll to position [0, 0]
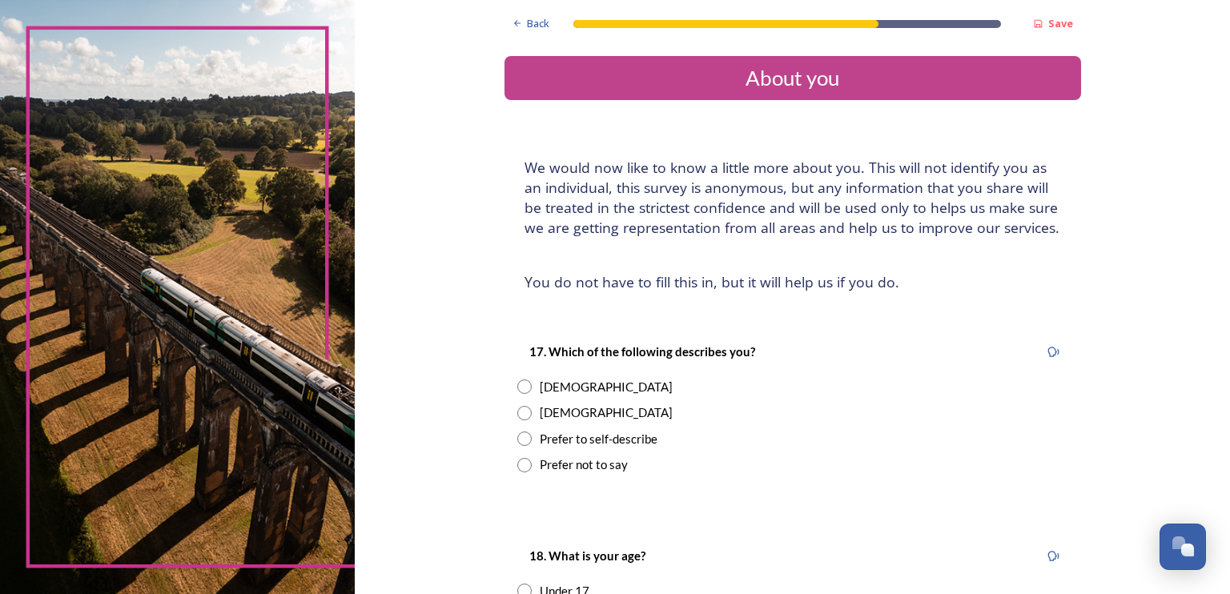
click at [518, 412] on input "radio" at bounding box center [524, 413] width 14 height 14
radio input "true"
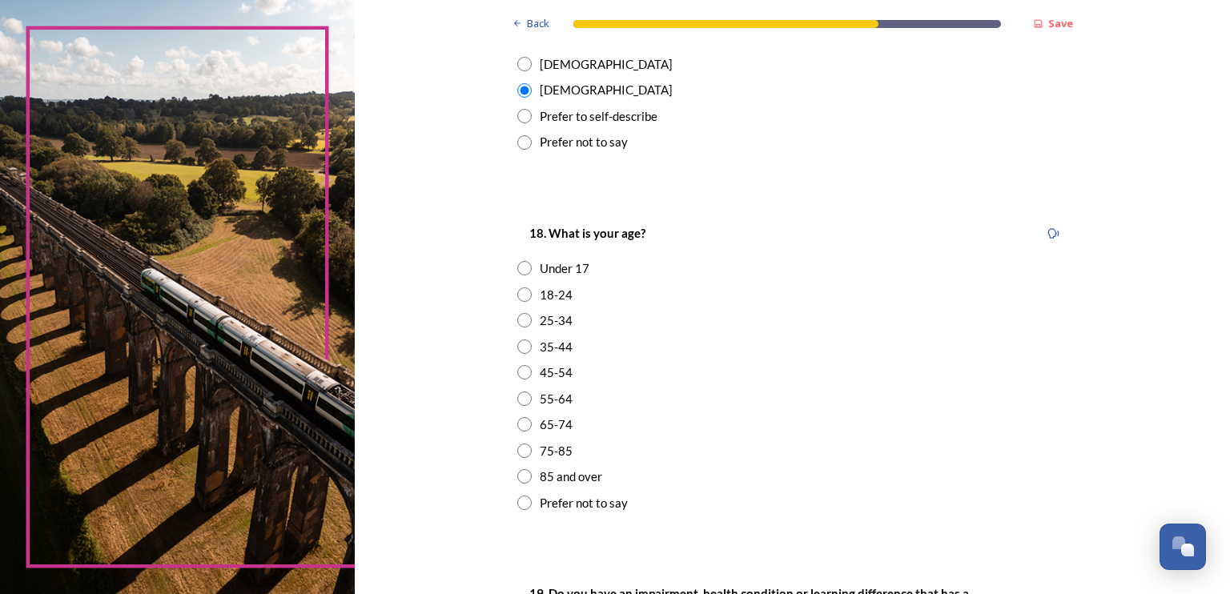
scroll to position [320, 0]
click at [517, 450] on input "radio" at bounding box center [524, 453] width 14 height 14
radio input "true"
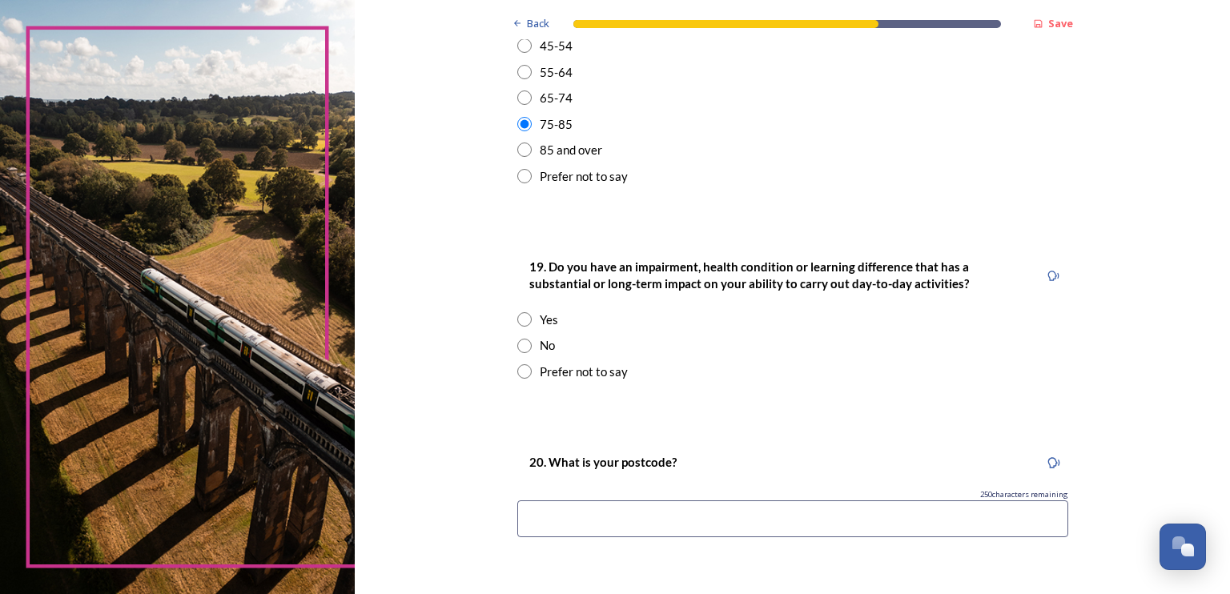
scroll to position [664, 0]
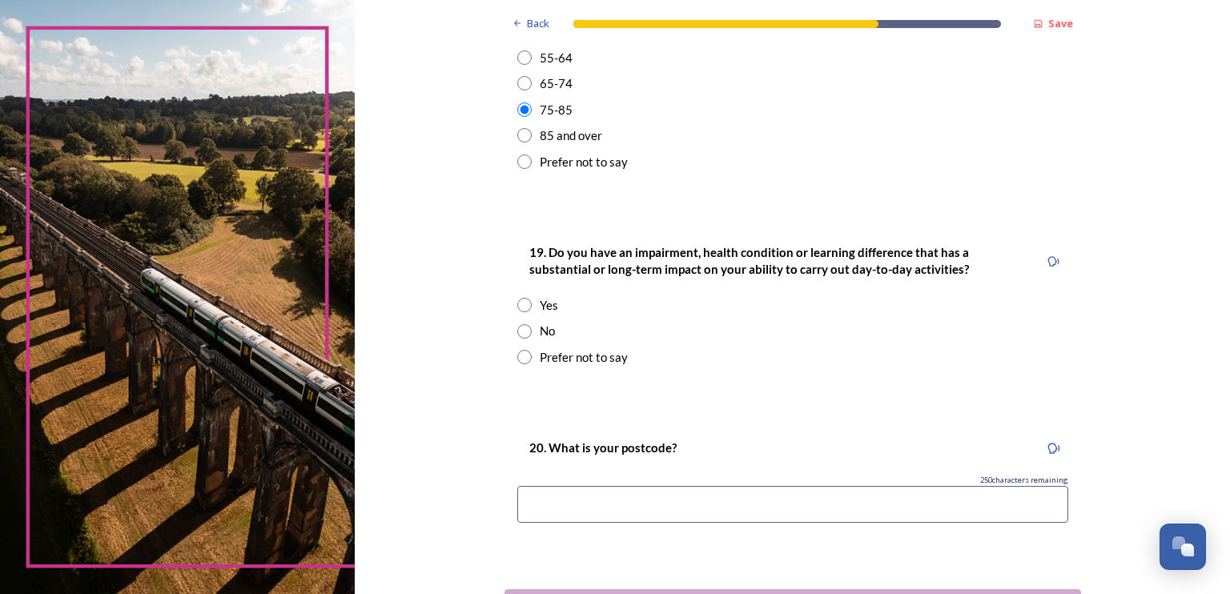
click at [517, 331] on input "radio" at bounding box center [524, 331] width 14 height 14
radio input "true"
click at [565, 506] on input at bounding box center [792, 504] width 551 height 37
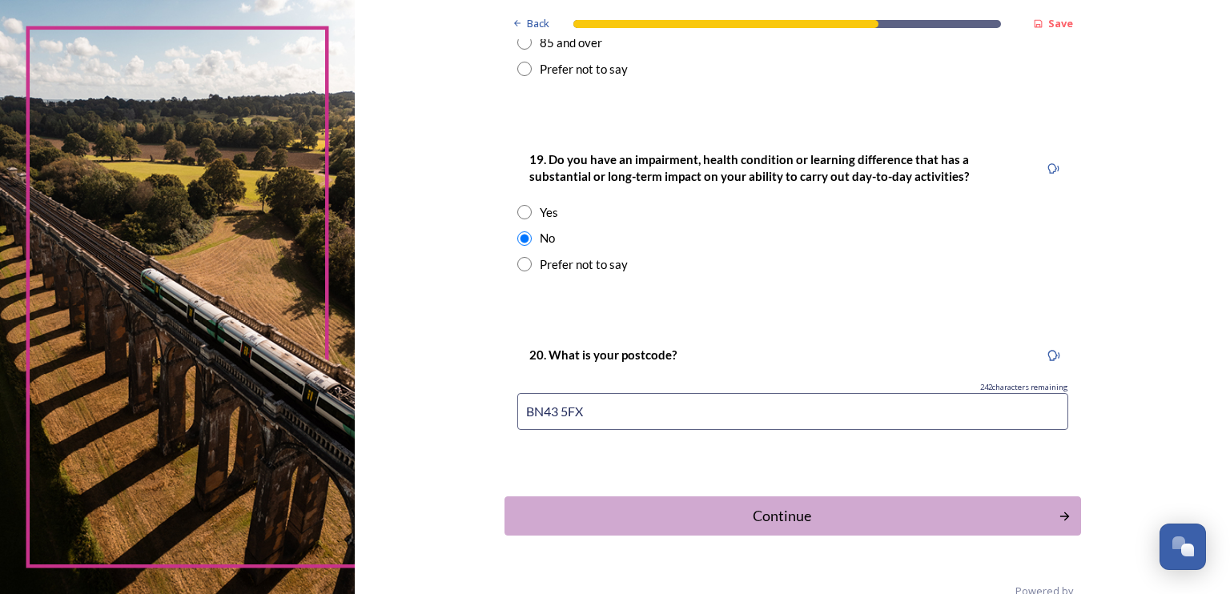
scroll to position [790, 0]
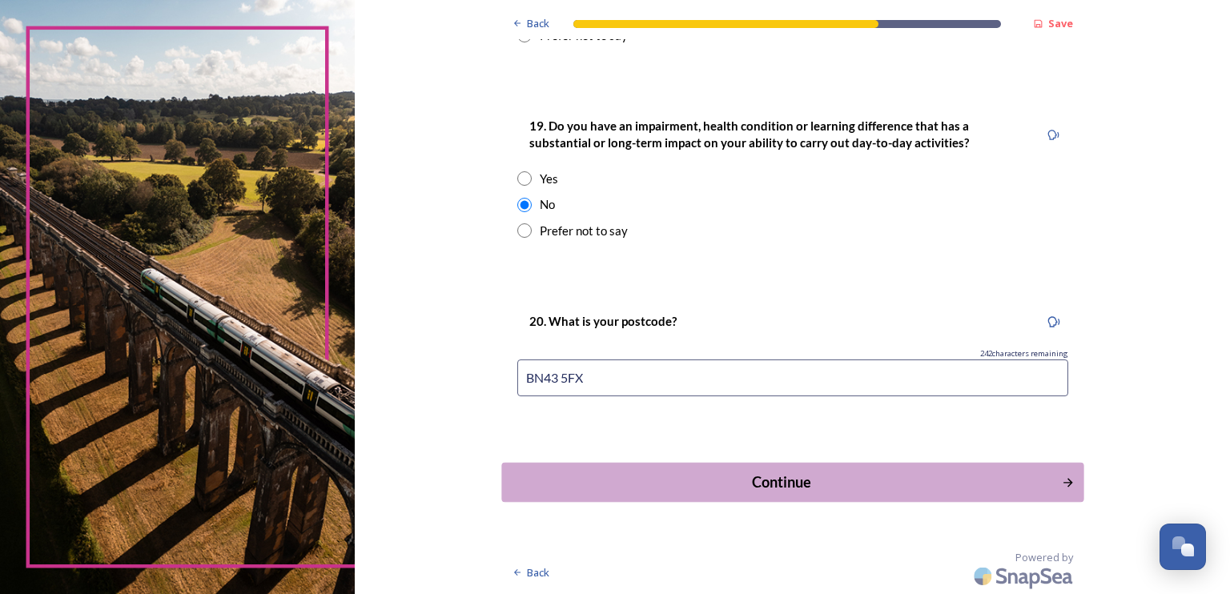
type input "BN43 5FX"
click at [842, 480] on div "Continue" at bounding box center [781, 483] width 542 height 22
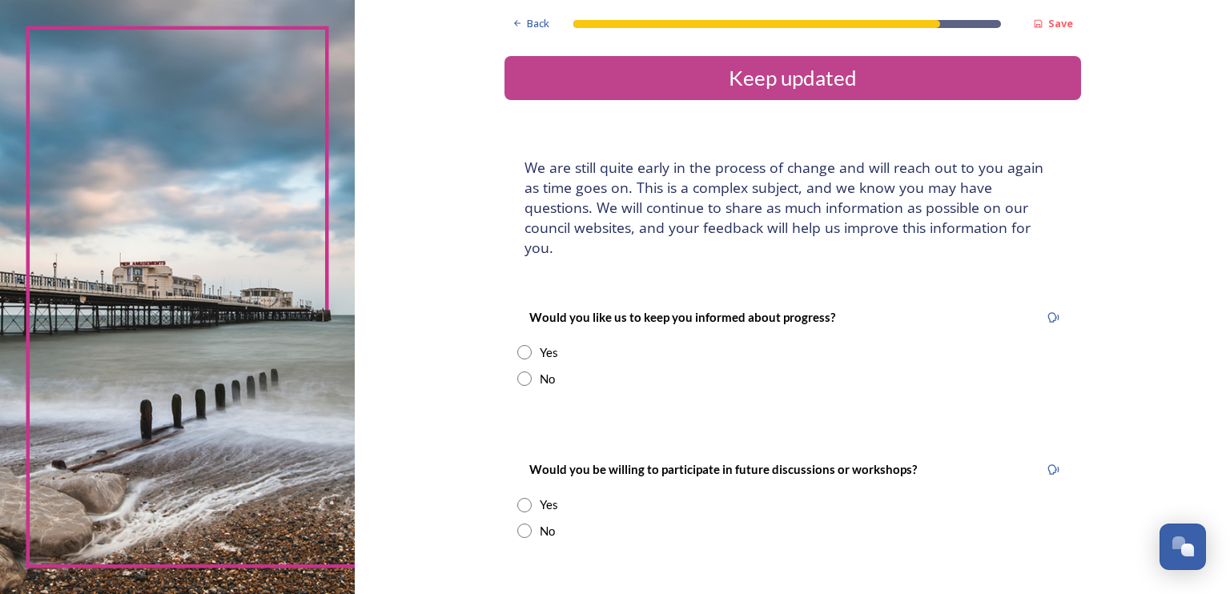
click at [520, 345] on input "radio" at bounding box center [524, 352] width 14 height 14
radio input "true"
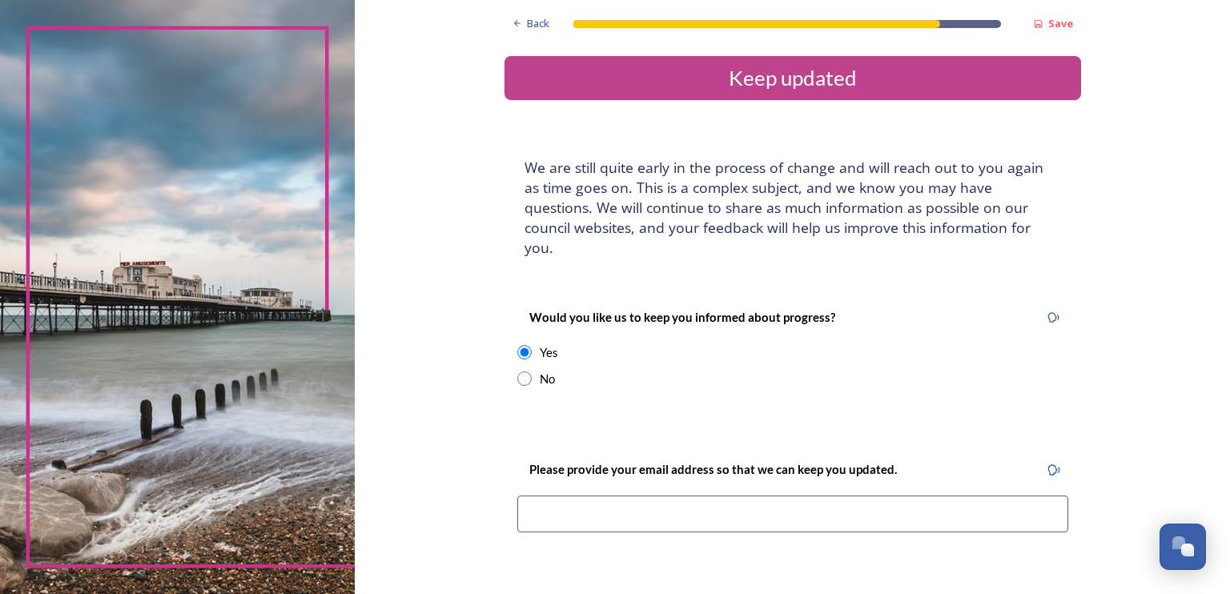
click at [567, 496] on input at bounding box center [792, 514] width 551 height 37
type input "[EMAIL_ADDRESS][DOMAIN_NAME]"
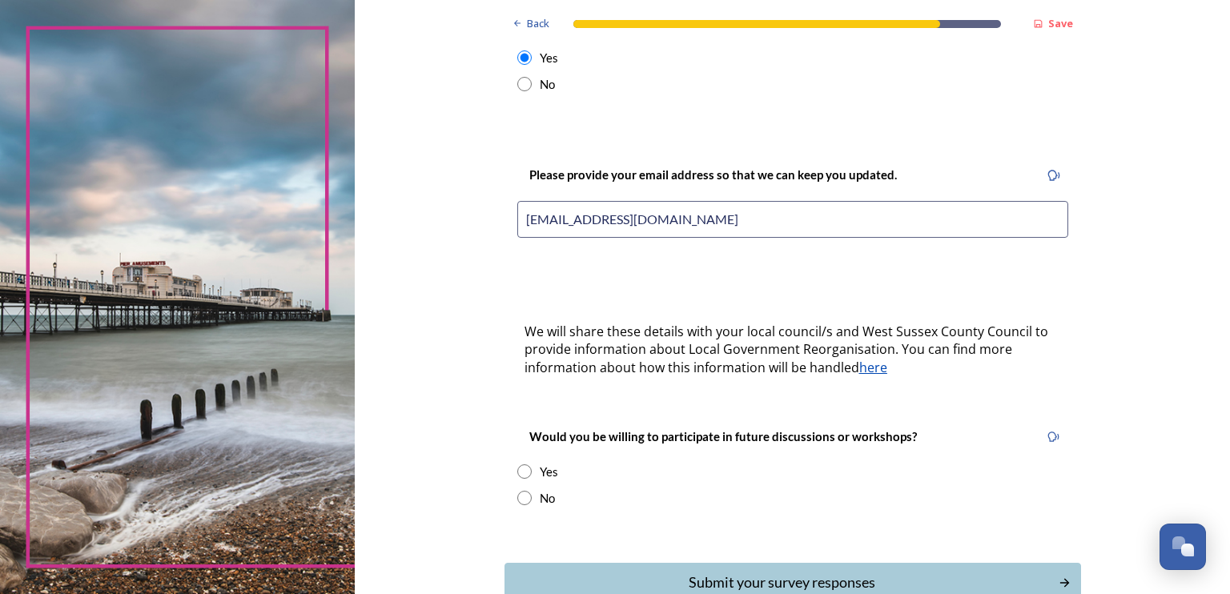
scroll to position [315, 0]
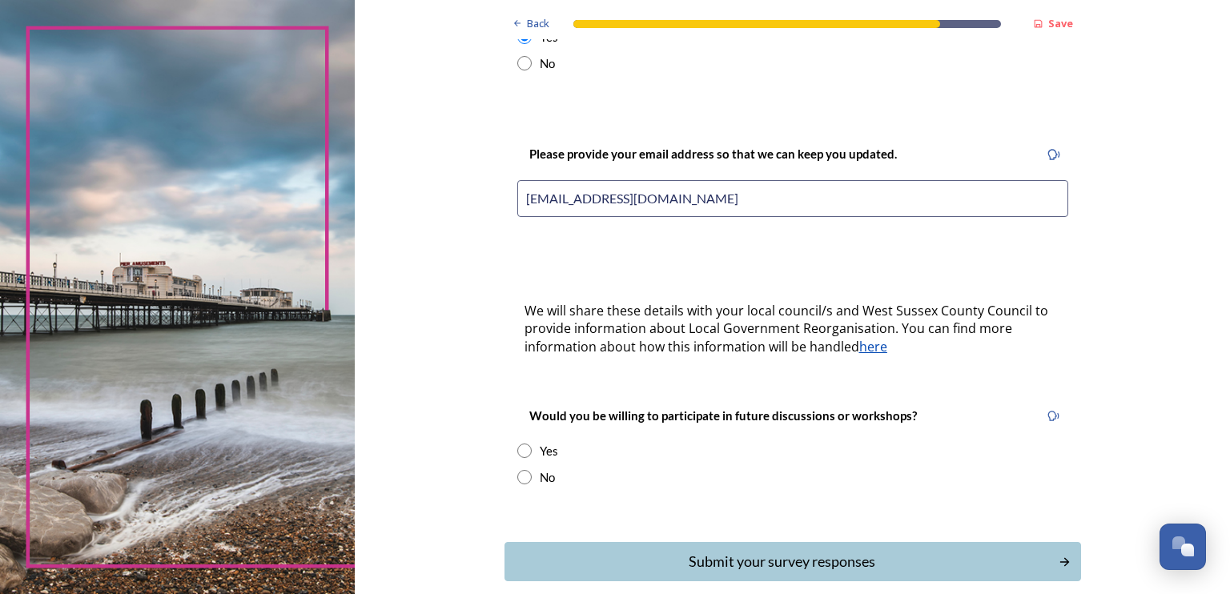
click at [518, 444] on input "radio" at bounding box center [524, 451] width 14 height 14
radio input "true"
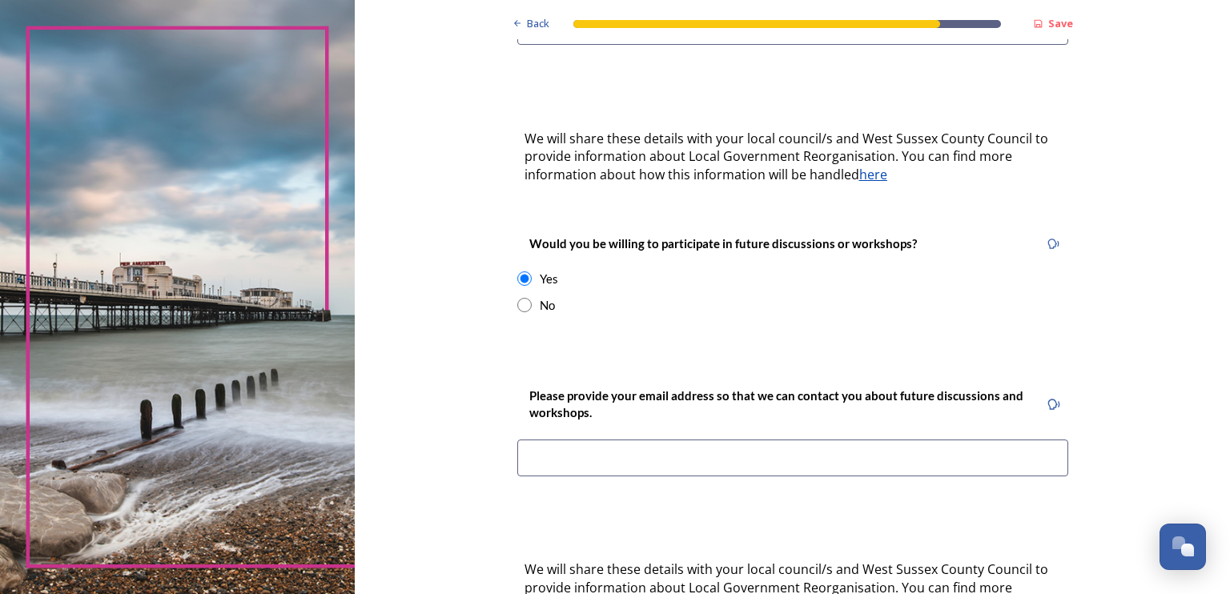
scroll to position [500, 0]
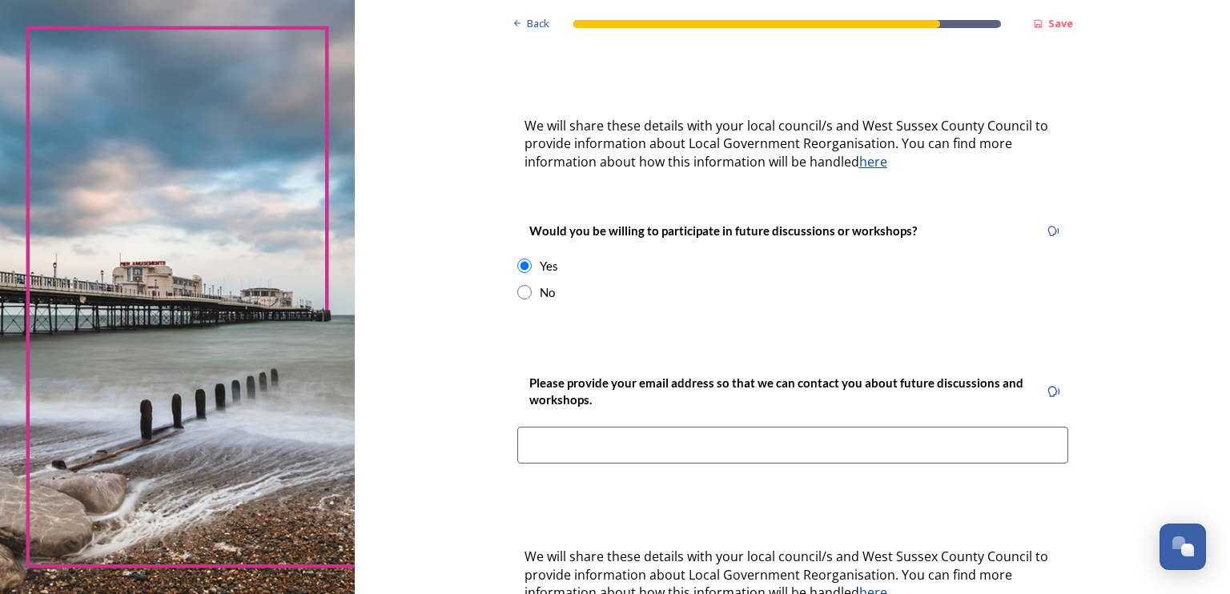
click at [532, 427] on input at bounding box center [792, 445] width 551 height 37
type input "[EMAIL_ADDRESS][DOMAIN_NAME]"
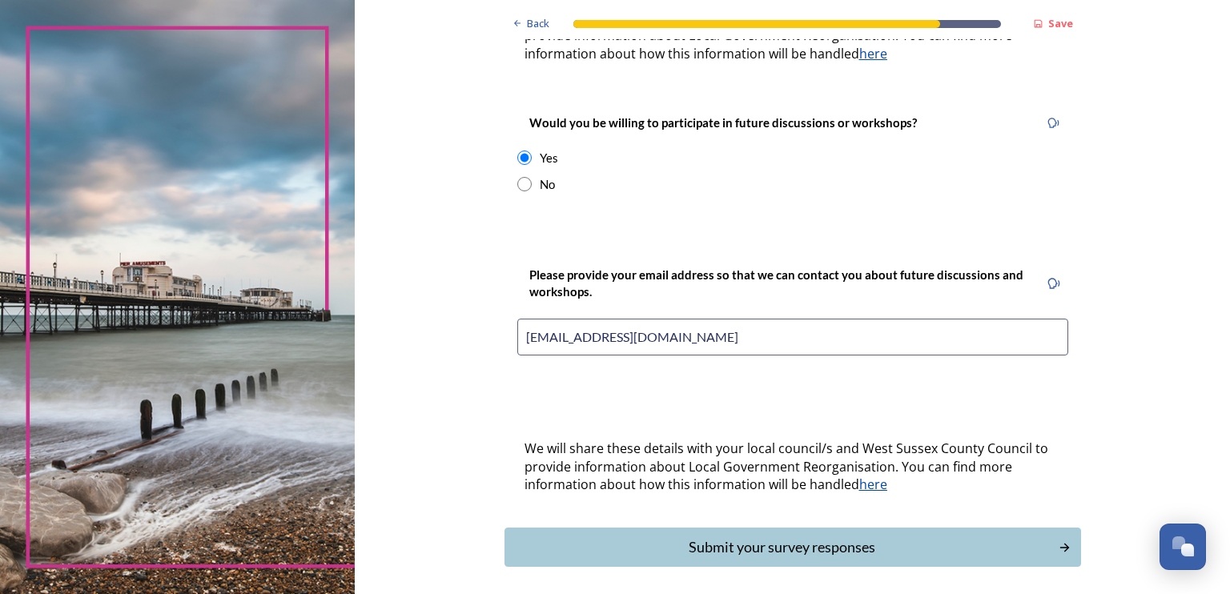
scroll to position [653, 0]
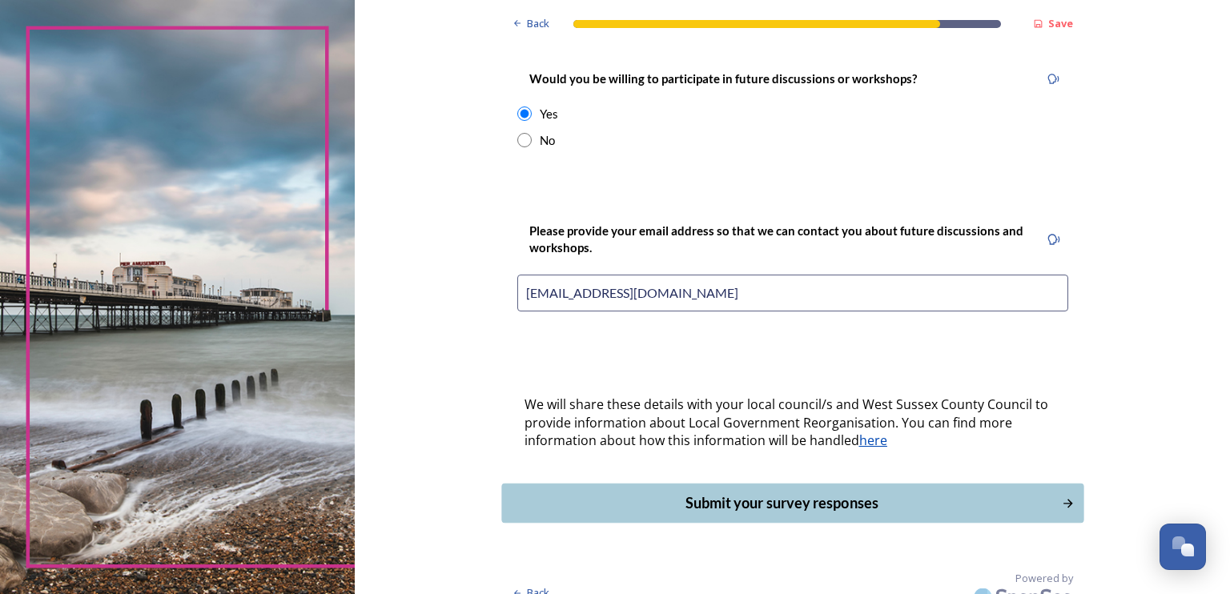
click at [776, 492] on div "Submit your survey responses" at bounding box center [781, 503] width 542 height 22
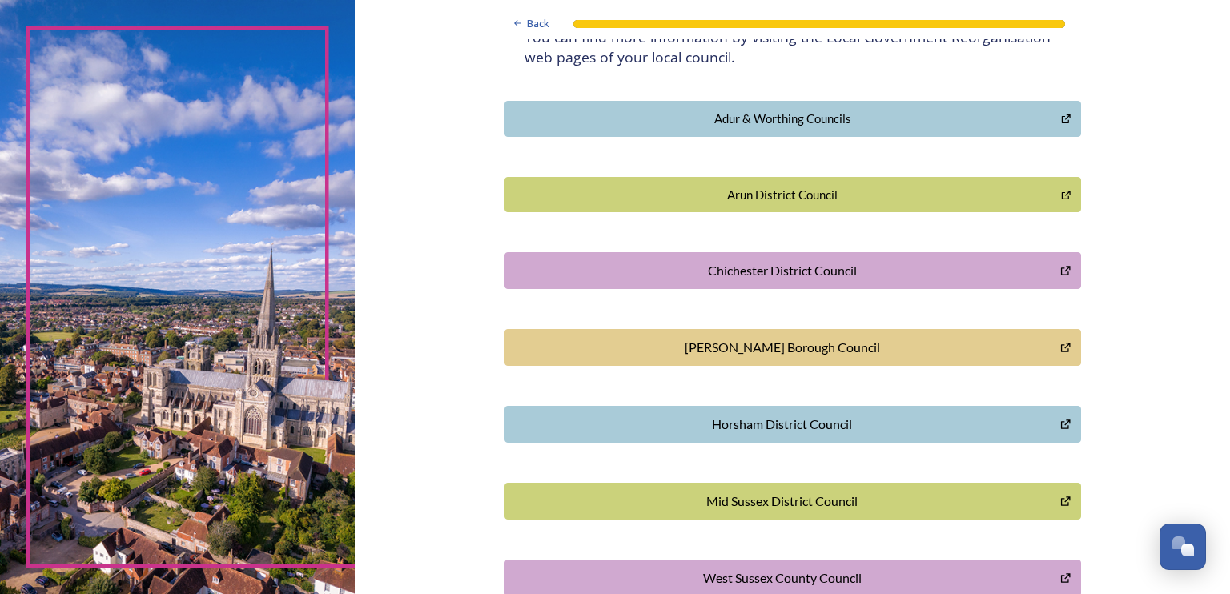
scroll to position [435, 0]
